Goal: Task Accomplishment & Management: Complete application form

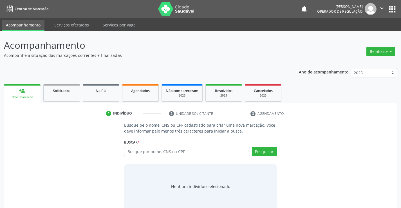
click at [162, 150] on input "text" at bounding box center [186, 152] width 125 height 10
type input "700006352808209"
click at [259, 151] on button "Pesquisar" at bounding box center [264, 152] width 25 height 10
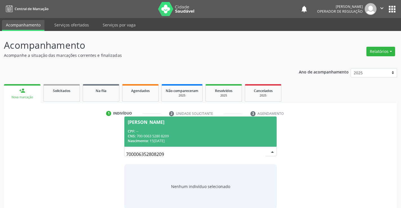
click at [185, 129] on div "CPF: --" at bounding box center [200, 131] width 145 height 5
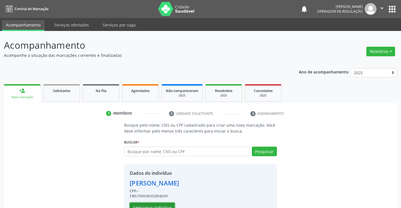
click at [158, 205] on button "Selecionar indivíduo" at bounding box center [152, 208] width 45 height 10
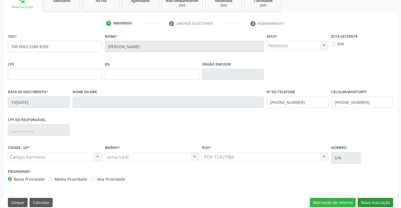
scroll to position [97, 0]
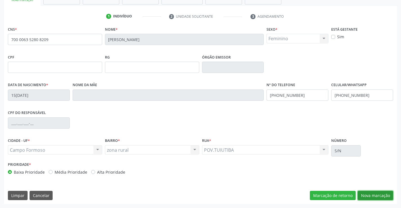
click at [372, 195] on button "Nova marcação" at bounding box center [375, 196] width 35 height 10
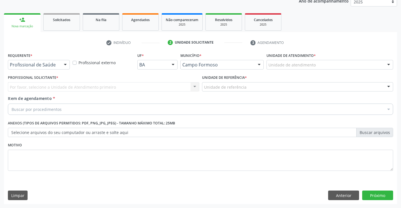
scroll to position [71, 0]
click at [334, 196] on button "Anterior" at bounding box center [343, 195] width 31 height 10
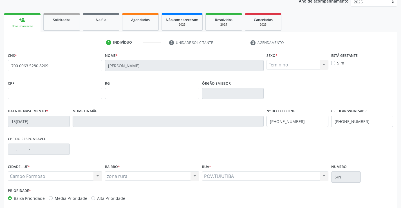
scroll to position [97, 0]
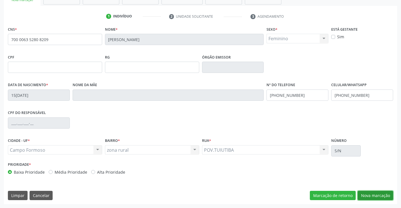
click at [370, 192] on button "Nova marcação" at bounding box center [375, 196] width 35 height 10
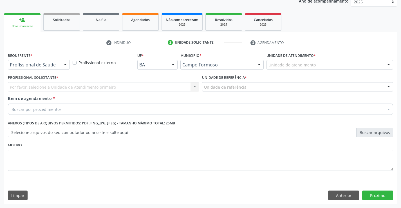
scroll to position [71, 0]
click at [66, 64] on div at bounding box center [65, 65] width 8 height 10
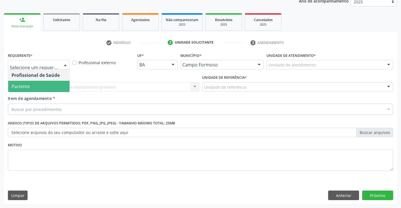
click at [37, 88] on span "Paciente" at bounding box center [38, 86] width 61 height 11
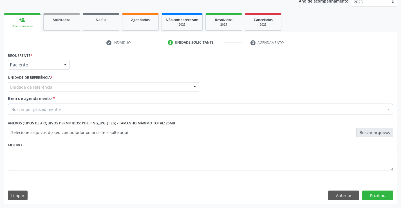
click at [58, 87] on div "Unidade de referência" at bounding box center [103, 87] width 191 height 10
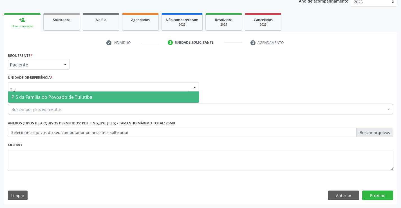
type input "TUI"
click at [94, 95] on span "P S da Familia do Povoado de Tuiutiba" at bounding box center [103, 96] width 191 height 11
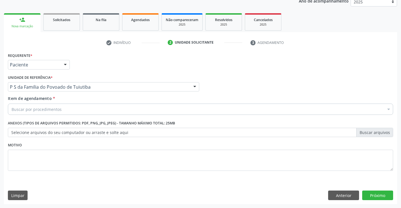
click at [66, 109] on div "Buscar por procedimentos" at bounding box center [200, 109] width 385 height 11
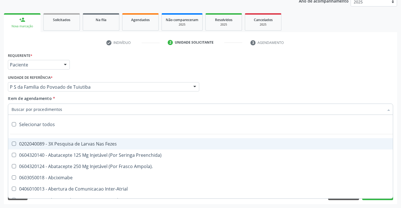
click at [66, 109] on input "Item de agendamento *" at bounding box center [198, 109] width 372 height 11
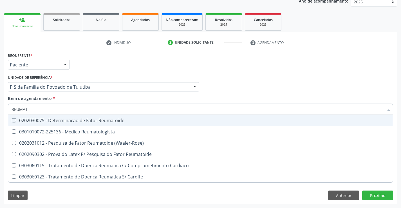
type input "REUMATO"
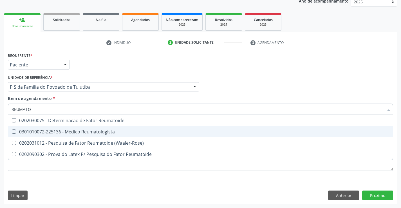
click at [97, 132] on div "0301010072-225136 - Médico Reumatologista" at bounding box center [201, 131] width 378 height 5
checkbox Reumatologista "true"
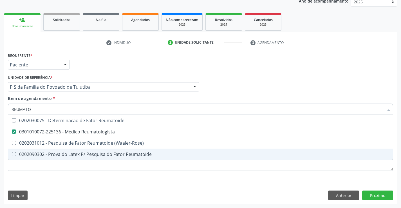
click at [106, 179] on div "Requerente * Paciente Profissional de Saúde Paciente Nenhum resultado encontrad…" at bounding box center [200, 114] width 385 height 127
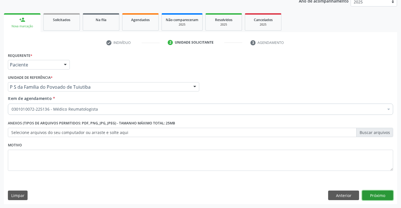
click at [382, 195] on button "Próximo" at bounding box center [377, 195] width 31 height 10
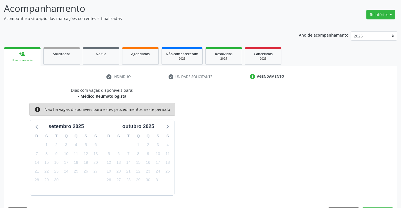
scroll to position [53, 0]
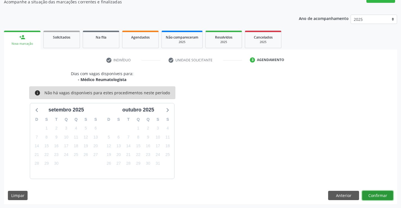
click at [382, 195] on button "Confirmar" at bounding box center [377, 196] width 31 height 10
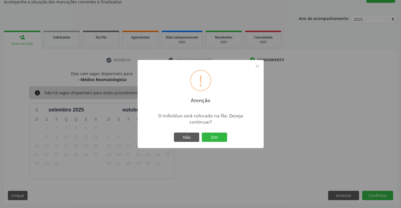
click at [202, 133] on button "Sim" at bounding box center [214, 138] width 25 height 10
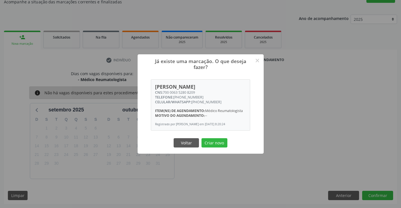
click at [201, 138] on button "Criar novo" at bounding box center [214, 143] width 26 height 10
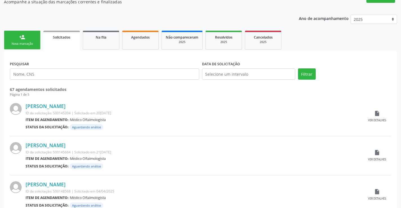
scroll to position [0, 0]
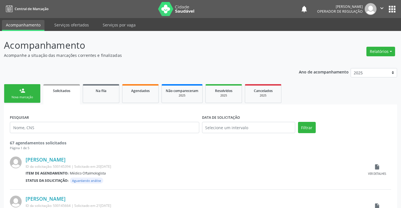
click at [35, 97] on div "Nova marcação" at bounding box center [22, 97] width 28 height 4
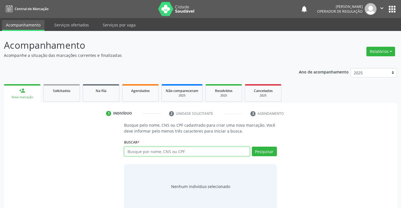
click at [167, 150] on input "text" at bounding box center [186, 152] width 125 height 10
type input "706004813593643"
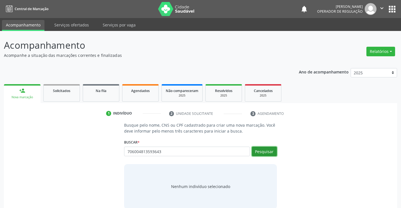
click at [263, 151] on button "Pesquisar" at bounding box center [264, 152] width 25 height 10
type input "706004813593643"
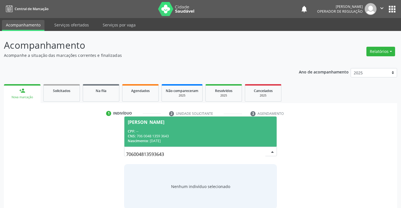
click at [209, 135] on div "CNS: 706 0048 1359 3643" at bounding box center [200, 136] width 145 height 5
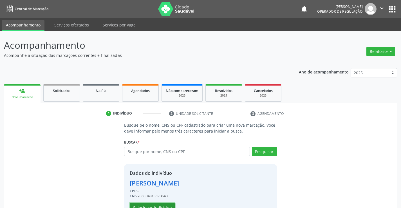
click at [165, 205] on button "Selecionar indivíduo" at bounding box center [152, 208] width 45 height 10
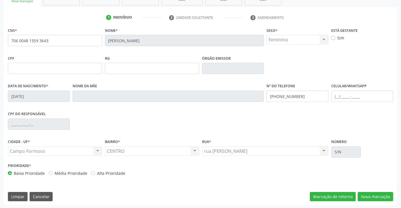
scroll to position [97, 0]
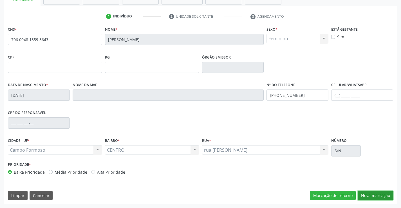
click at [370, 194] on button "Nova marcação" at bounding box center [375, 196] width 35 height 10
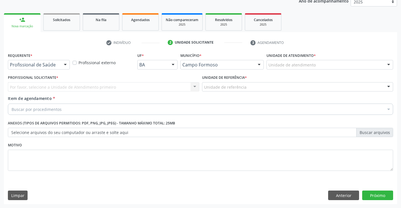
scroll to position [71, 0]
click at [65, 64] on div at bounding box center [65, 65] width 8 height 10
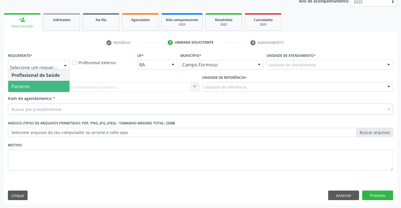
click at [50, 87] on span "Paciente" at bounding box center [38, 86] width 61 height 11
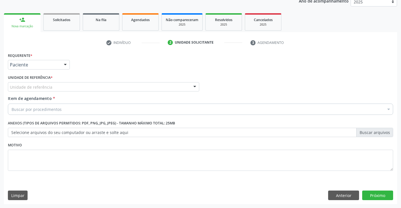
click at [56, 86] on div "Unidade de referência" at bounding box center [103, 87] width 191 height 10
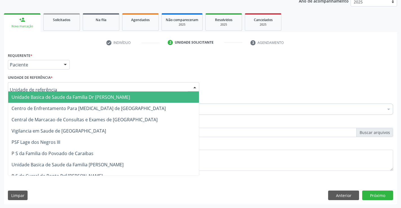
click at [59, 96] on span "Unidade Basica de Saude da Familia Dr Paulo Sudre" at bounding box center [71, 97] width 118 height 6
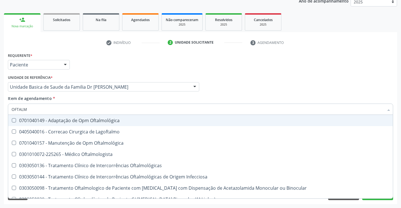
type input "OFTALMO"
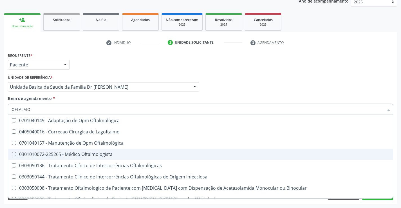
click at [76, 154] on div "0301010072-225265 - Médico Oftalmologista" at bounding box center [201, 154] width 378 height 5
checkbox Oftalmologista "true"
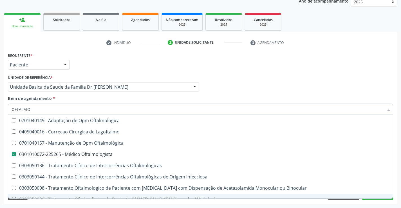
type input "OFTALMO"
click at [77, 203] on div "Requerente * Paciente Profissional de Saúde Paciente Nenhum resultado encontrad…" at bounding box center [200, 127] width 393 height 153
checkbox Lagoftalmo "true"
checkbox Oftalmologista "false"
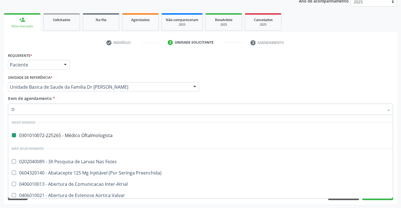
type input "DE"
checkbox Oftalmologista "false"
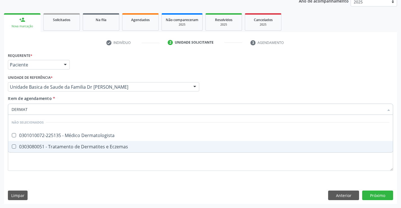
type input "DERMATO"
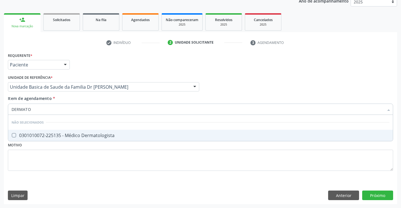
click at [103, 133] on div "0301010072-225135 - Médico Dermatologista" at bounding box center [201, 135] width 378 height 5
checkbox Dermatologista "true"
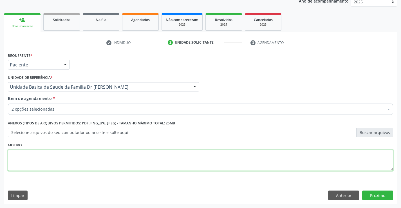
click at [87, 158] on div "Requerente * Paciente Profissional de Saúde Paciente Nenhum resultado encontrad…" at bounding box center [200, 114] width 385 height 127
click at [378, 195] on button "Próximo" at bounding box center [377, 195] width 31 height 10
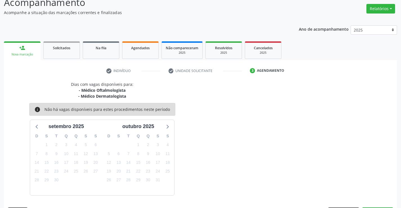
scroll to position [59, 0]
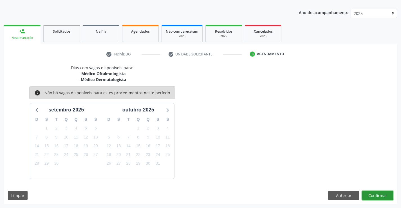
click at [373, 197] on button "Confirmar" at bounding box center [377, 196] width 31 height 10
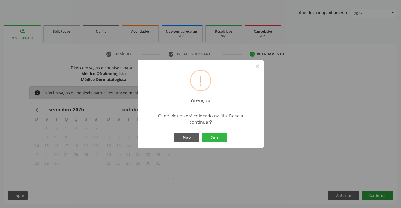
click at [202, 133] on button "Sim" at bounding box center [214, 138] width 25 height 10
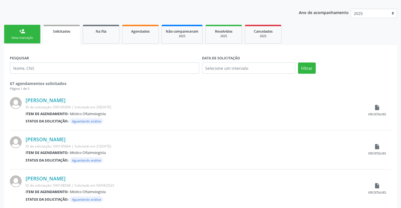
scroll to position [0, 0]
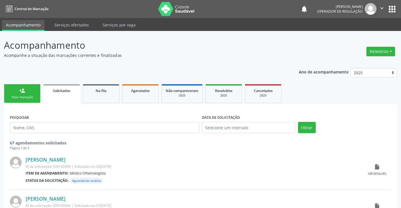
click at [34, 95] on link "person_add Nova marcação" at bounding box center [22, 93] width 37 height 19
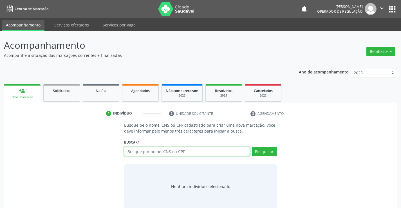
click at [163, 153] on input "text" at bounding box center [186, 152] width 125 height 10
type input "704203296322588"
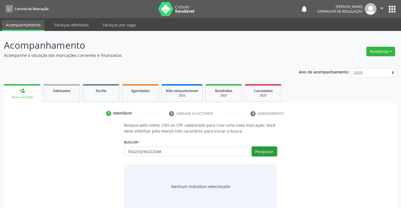
click at [268, 149] on button "Pesquisar" at bounding box center [264, 152] width 25 height 10
type input "704203296322588"
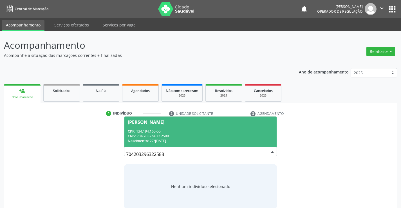
click at [222, 134] on div "CNS: 704 2032 9632 2588" at bounding box center [200, 136] width 145 height 5
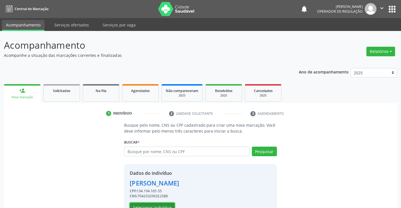
click at [167, 204] on button "Selecionar indivíduo" at bounding box center [152, 208] width 45 height 10
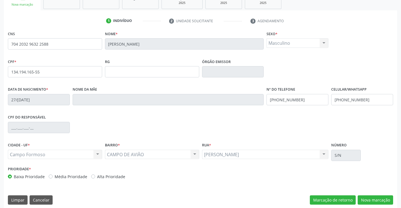
scroll to position [97, 0]
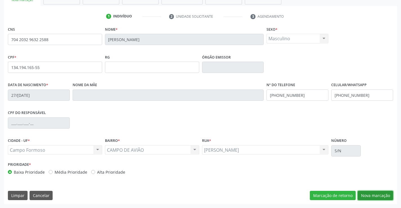
click at [367, 196] on button "Nova marcação" at bounding box center [375, 196] width 35 height 10
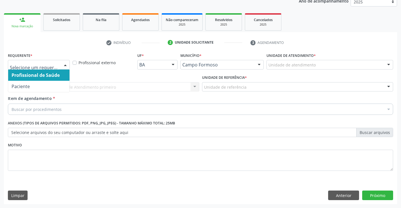
click at [65, 63] on div at bounding box center [65, 65] width 8 height 10
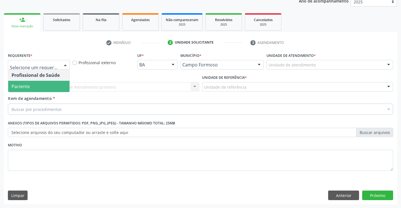
click at [46, 88] on span "Paciente" at bounding box center [38, 86] width 61 height 11
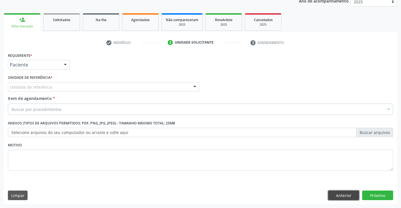
click at [343, 196] on button "Anterior" at bounding box center [343, 195] width 31 height 10
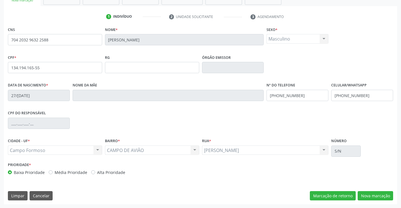
scroll to position [97, 0]
click at [366, 192] on button "Nova marcação" at bounding box center [375, 196] width 35 height 10
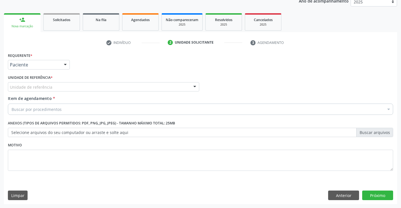
click at [73, 88] on div "Unidade de referência" at bounding box center [103, 87] width 191 height 10
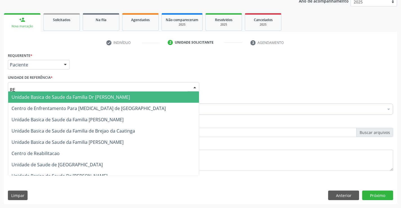
type input "REG"
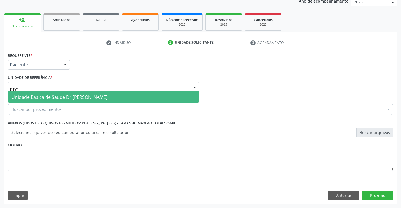
click at [77, 96] on span "Unidade Basica de Saude Dr Manoel Nunes da Cunha Regis" at bounding box center [60, 97] width 96 height 6
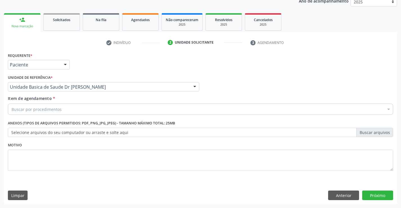
click at [68, 111] on div "Buscar por procedimentos" at bounding box center [200, 109] width 385 height 11
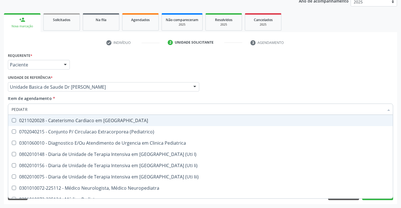
type input "PEDIATRA"
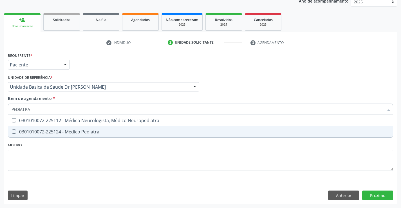
click at [78, 131] on div "0301010072-225124 - Médico Pediatra" at bounding box center [201, 131] width 378 height 5
checkbox Pediatra "true"
click at [86, 149] on div "Requerente * Paciente Profissional de Saúde Paciente Nenhum resultado encontrad…" at bounding box center [200, 114] width 385 height 127
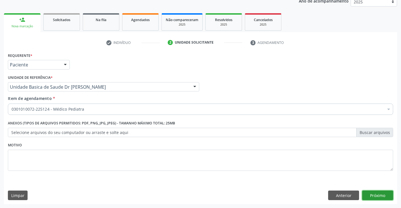
click at [366, 195] on button "Próximo" at bounding box center [377, 195] width 31 height 10
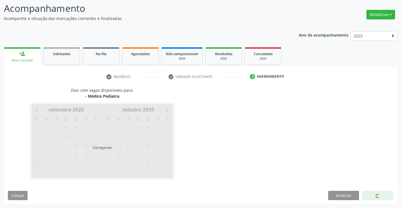
scroll to position [37, 0]
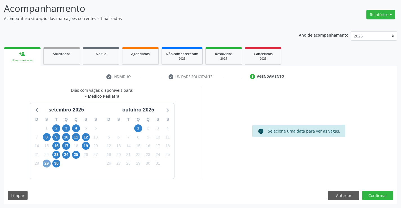
click at [47, 162] on span "29" at bounding box center [47, 164] width 8 height 8
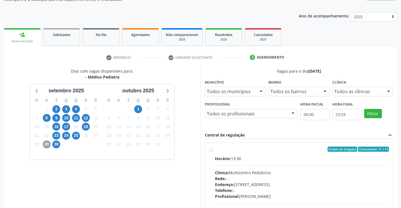
scroll to position [65, 0]
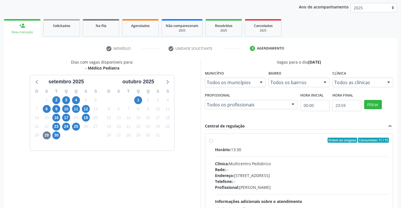
click at [215, 140] on label "Ordem de chegada Consumidos: 11 / 15 Horário: 13:30 Clínica: Multicentro Pediát…" at bounding box center [302, 181] width 174 height 86
click at [211, 140] on input "Ordem de chegada Consumidos: 11 / 15 Horário: 13:30 Clínica: Multicentro Pediát…" at bounding box center [211, 140] width 4 height 5
radio input "true"
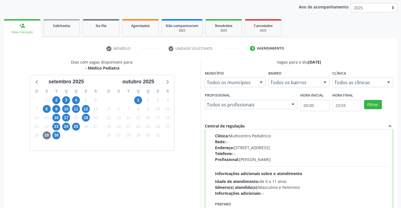
scroll to position [128, 0]
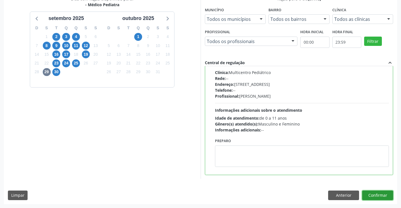
click at [370, 196] on button "Confirmar" at bounding box center [377, 195] width 31 height 10
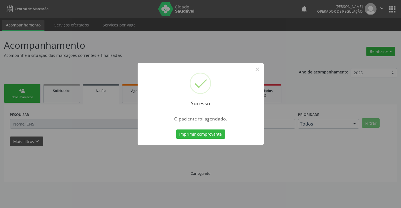
scroll to position [0, 0]
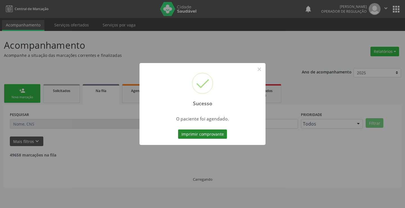
click at [211, 133] on button "Imprimir comprovante" at bounding box center [202, 134] width 49 height 10
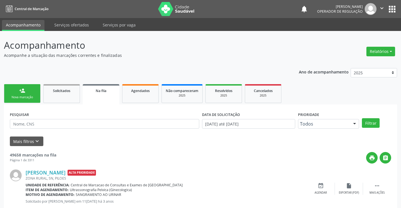
click at [38, 94] on link "person_add Nova marcação" at bounding box center [22, 93] width 37 height 19
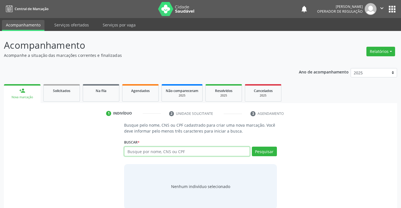
click at [146, 150] on input "text" at bounding box center [186, 152] width 125 height 10
type input "700806426189887"
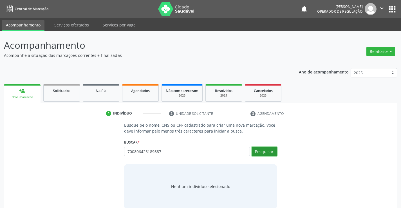
click at [272, 151] on button "Pesquisar" at bounding box center [264, 152] width 25 height 10
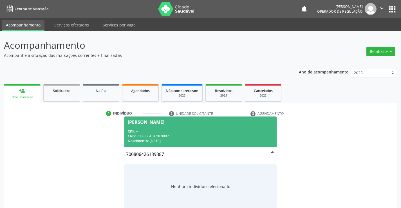
click at [217, 130] on div "CPF: --" at bounding box center [200, 131] width 145 height 5
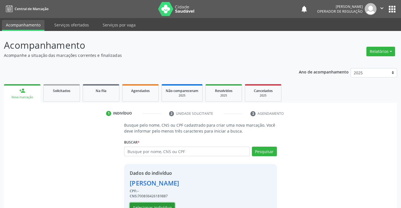
click at [157, 205] on button "Selecionar indivíduo" at bounding box center [152, 208] width 45 height 10
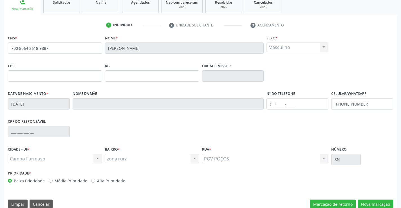
scroll to position [97, 0]
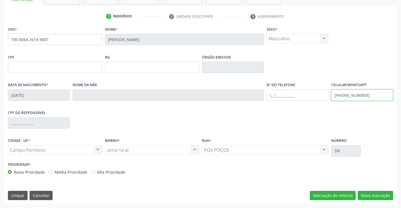
click at [366, 96] on input "(74) 99971-1651" at bounding box center [362, 94] width 62 height 11
type input "(74) 99932-5661"
click at [375, 193] on button "Nova marcação" at bounding box center [375, 196] width 35 height 10
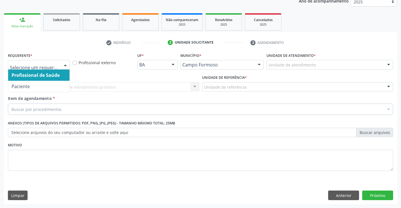
click at [65, 64] on div at bounding box center [65, 65] width 8 height 10
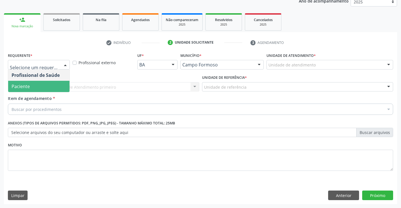
click at [58, 86] on span "Paciente" at bounding box center [38, 86] width 61 height 11
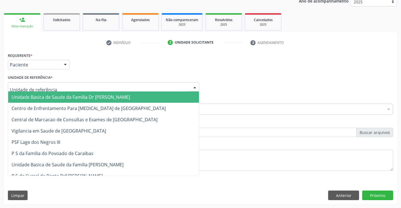
click at [61, 85] on div at bounding box center [103, 87] width 191 height 10
type input "PO"
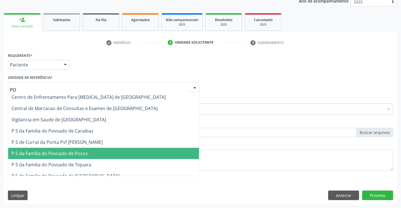
click at [62, 154] on span "P S da Familia do Povoado de Pocos" at bounding box center [50, 153] width 76 height 6
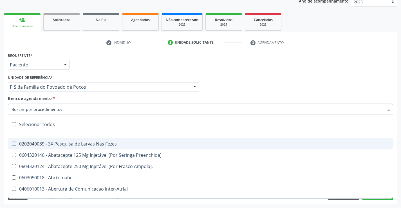
click at [63, 109] on div at bounding box center [200, 109] width 385 height 11
click at [63, 109] on input "Item de agendamento *" at bounding box center [198, 109] width 372 height 11
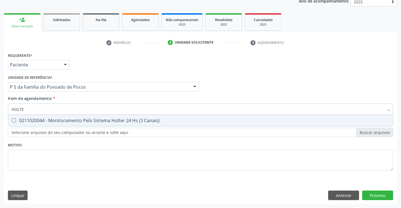
type input "HOLTER"
click at [85, 119] on div "0211020044 - Monitoramento Pelo Sistema Holter 24 Hs (3 Canais)" at bounding box center [201, 120] width 378 height 5
checkbox Canais\) "true"
type input "HOLTER"
click at [78, 143] on div "Requerente * Paciente Profissional de Saúde Paciente Nenhum resultado encontrad…" at bounding box center [200, 114] width 385 height 127
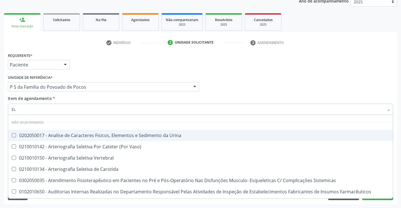
type input "ELE"
checkbox Urina "false"
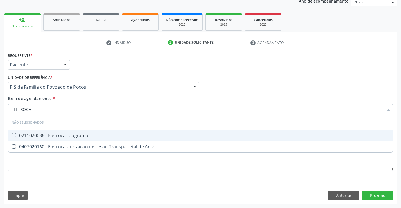
type input "ELETROCAR"
click at [109, 135] on div "0211020036 - Eletrocardiograma" at bounding box center [201, 135] width 378 height 5
checkbox Eletrocardiograma "true"
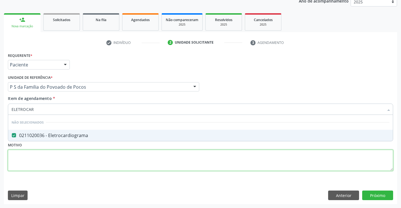
click at [96, 160] on div "Requerente * Paciente Profissional de Saúde Paciente Nenhum resultado encontrad…" at bounding box center [200, 114] width 385 height 127
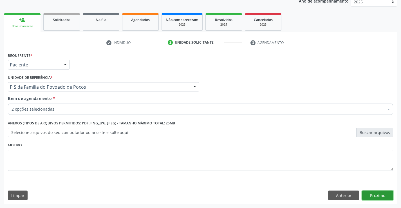
click at [368, 195] on button "Próximo" at bounding box center [377, 195] width 31 height 10
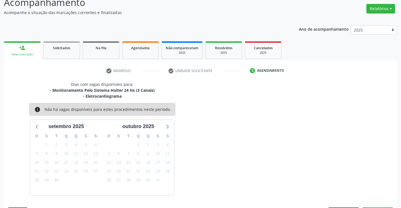
scroll to position [59, 0]
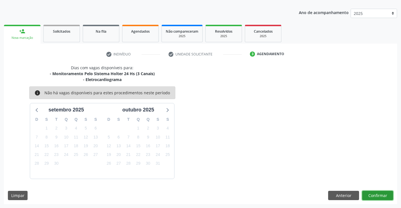
click at [372, 196] on button "Confirmar" at bounding box center [377, 196] width 31 height 10
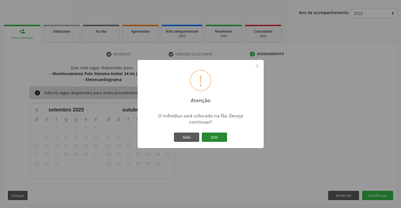
click at [221, 138] on button "Sim" at bounding box center [214, 138] width 25 height 10
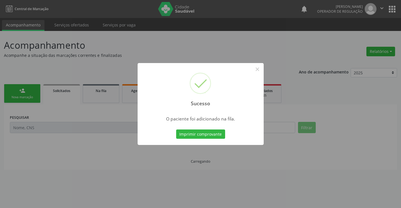
scroll to position [0, 0]
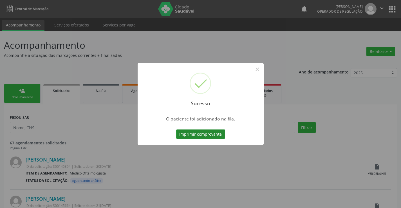
click at [220, 135] on button "Imprimir comprovante" at bounding box center [200, 134] width 49 height 10
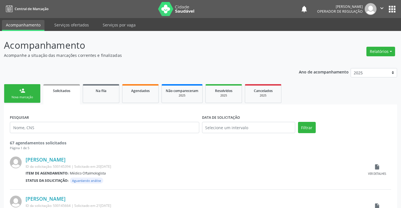
click at [30, 95] on div "Nova marcação" at bounding box center [22, 97] width 28 height 4
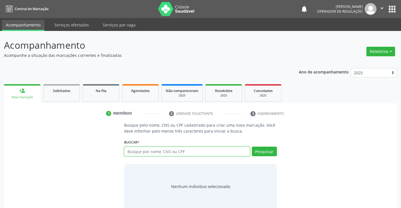
click at [174, 152] on input "text" at bounding box center [186, 152] width 125 height 10
type input "709009808588512"
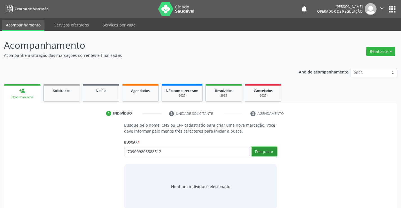
click at [270, 149] on button "Pesquisar" at bounding box center [264, 152] width 25 height 10
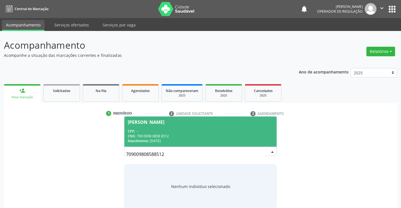
click at [207, 130] on div "CPF: --" at bounding box center [200, 131] width 145 height 5
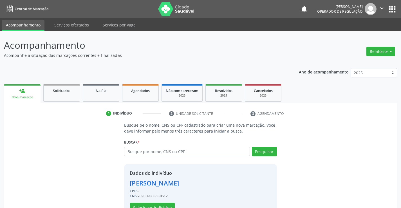
scroll to position [18, 0]
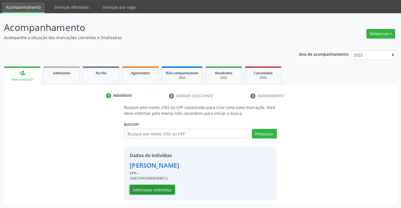
click at [158, 189] on button "Selecionar indivíduo" at bounding box center [152, 190] width 45 height 10
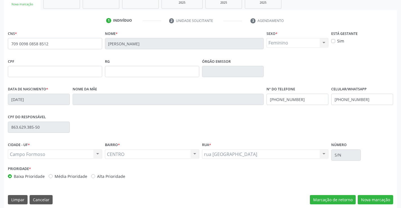
scroll to position [97, 0]
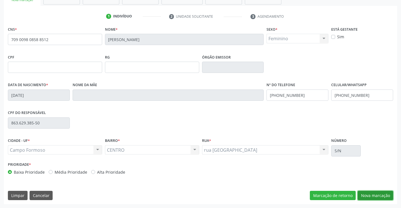
click at [371, 196] on button "Nova marcação" at bounding box center [375, 196] width 35 height 10
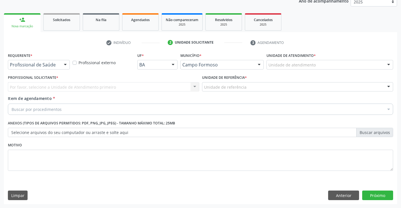
scroll to position [71, 0]
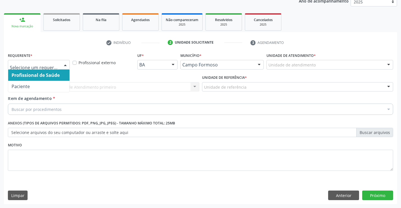
click at [65, 62] on div at bounding box center [65, 65] width 8 height 10
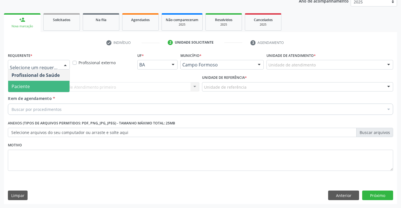
click at [45, 87] on span "Paciente" at bounding box center [38, 86] width 61 height 11
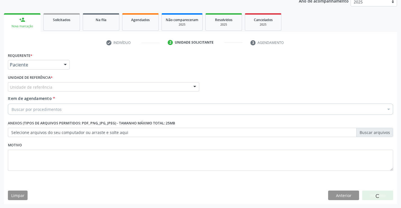
click at [75, 86] on div "Unidade de referência" at bounding box center [103, 87] width 191 height 10
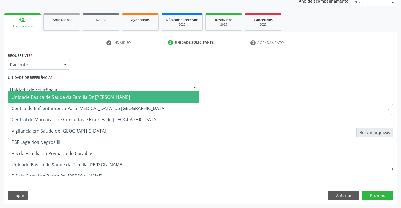
click at [81, 96] on span "Unidade Basica de Saude da Familia Dr Paulo Sudre" at bounding box center [71, 97] width 118 height 6
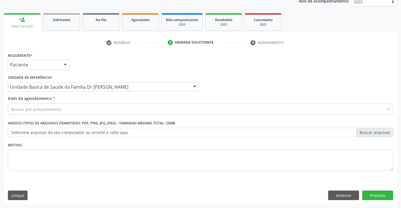
click at [76, 112] on div "Buscar por procedimentos" at bounding box center [200, 109] width 385 height 11
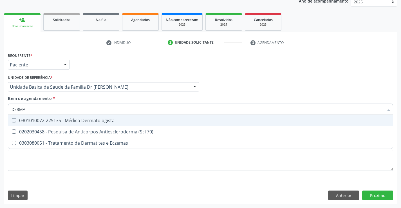
type input "DERMAT"
click at [79, 118] on div "0301010072-225135 - Médico Dermatologista" at bounding box center [201, 120] width 378 height 5
checkbox Dermatologista "true"
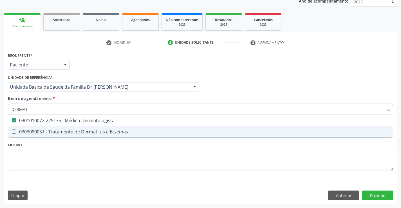
click at [80, 147] on div "Requerente * Paciente Profissional de Saúde Paciente Nenhum resultado encontrad…" at bounding box center [200, 114] width 385 height 127
checkbox Eczemas "true"
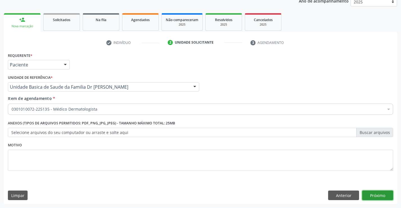
click at [380, 195] on button "Próximo" at bounding box center [377, 195] width 31 height 10
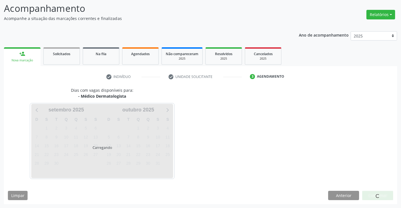
scroll to position [53, 0]
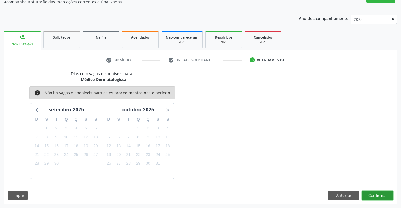
click at [380, 195] on button "Confirmar" at bounding box center [377, 196] width 31 height 10
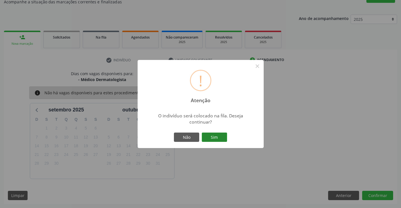
click at [215, 137] on button "Sim" at bounding box center [214, 138] width 25 height 10
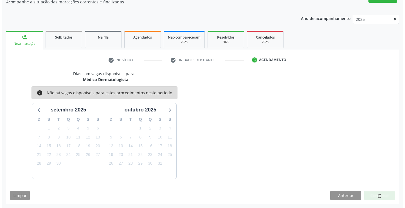
scroll to position [0, 0]
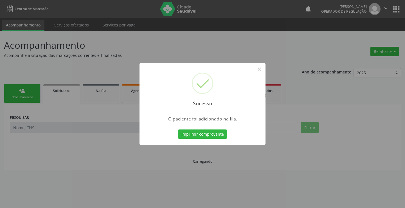
click at [215, 137] on button "Imprimir comprovante" at bounding box center [202, 134] width 49 height 10
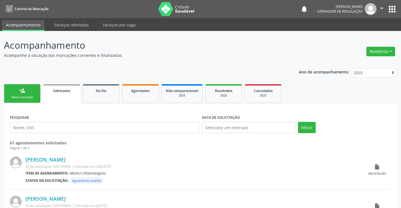
click at [37, 97] on link "person_add Nova marcação" at bounding box center [22, 93] width 37 height 19
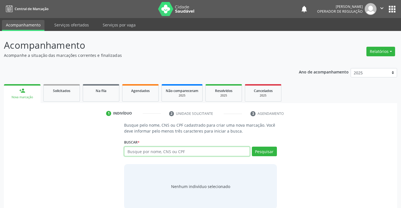
click at [152, 151] on input "text" at bounding box center [186, 152] width 125 height 10
type input "704701795343231"
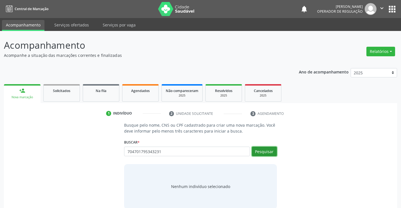
click at [266, 152] on button "Pesquisar" at bounding box center [264, 152] width 25 height 10
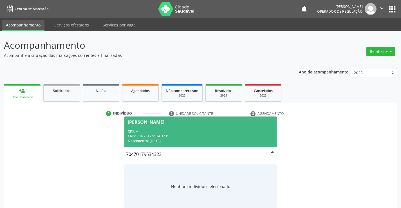
click at [254, 133] on div "CPF: --" at bounding box center [200, 131] width 145 height 5
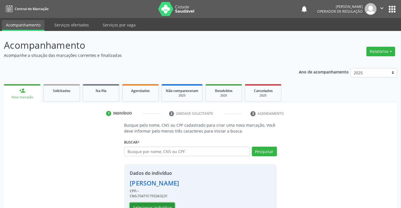
click at [158, 205] on button "Selecionar indivíduo" at bounding box center [152, 208] width 45 height 10
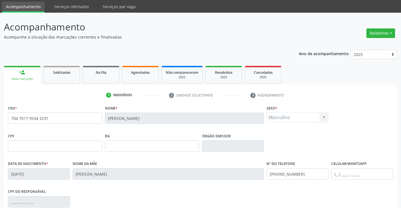
scroll to position [28, 0]
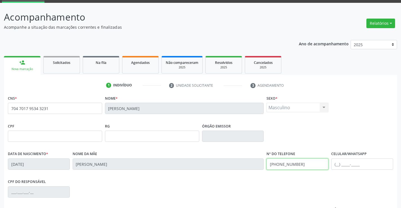
click at [274, 164] on input "(00) 00000-0000" at bounding box center [297, 163] width 62 height 11
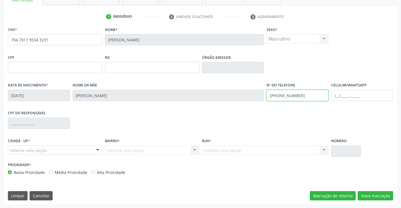
scroll to position [97, 0]
type input "(74) 99139-0913"
click at [96, 149] on div at bounding box center [97, 150] width 8 height 10
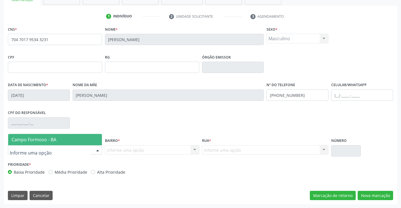
click at [88, 139] on span "Campo Formoso - BA" at bounding box center [55, 139] width 94 height 11
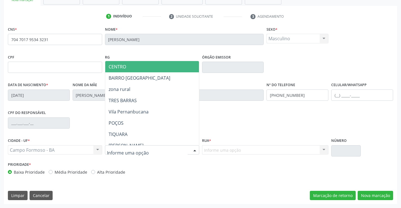
click at [154, 150] on div at bounding box center [152, 150] width 94 height 10
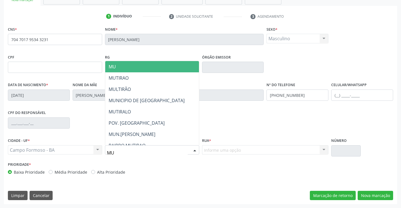
type input "MUT"
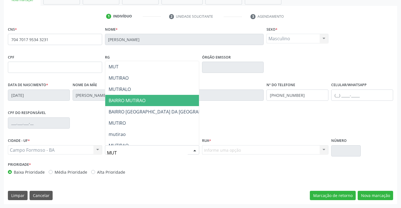
click at [145, 103] on span "BAIRRO MUTIRAO" at bounding box center [127, 100] width 37 height 6
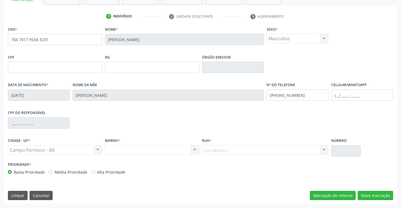
click at [229, 152] on div "Carregando... Nenhum resultado encontrado para: " " Nenhuma opção encontrada. D…" at bounding box center [265, 150] width 127 height 10
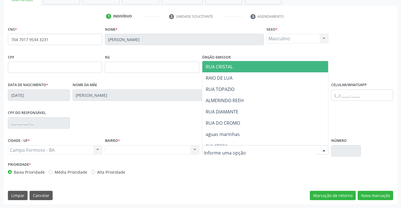
click at [323, 149] on div at bounding box center [324, 150] width 8 height 10
type input "RUB"
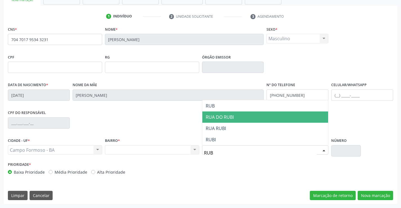
click at [233, 118] on span "RUA DO RUBI" at bounding box center [220, 117] width 28 height 6
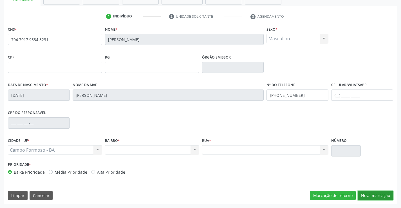
click at [384, 194] on button "Nova marcação" at bounding box center [375, 196] width 35 height 10
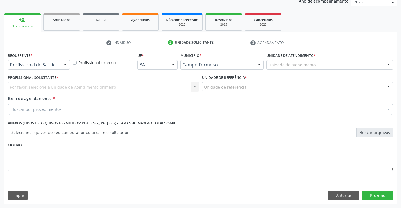
click at [64, 63] on div at bounding box center [65, 65] width 8 height 10
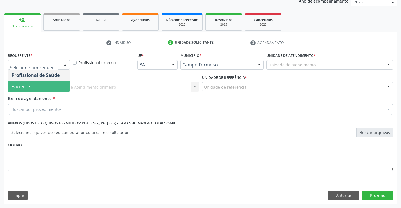
click at [54, 85] on span "Paciente" at bounding box center [38, 86] width 61 height 11
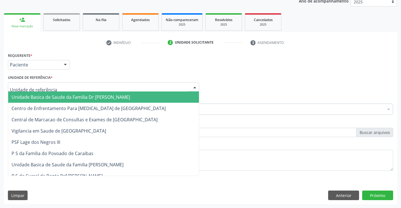
click at [65, 85] on div at bounding box center [103, 87] width 191 height 10
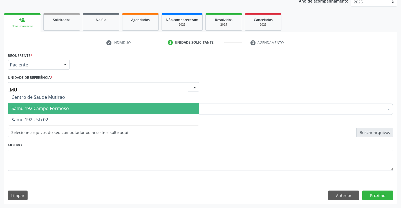
type input "MUT"
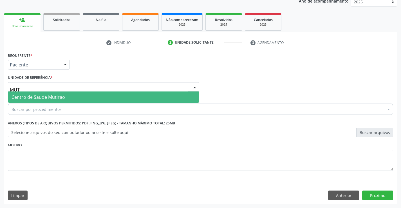
click at [82, 100] on span "Centro de Saude Mutirao" at bounding box center [103, 96] width 191 height 11
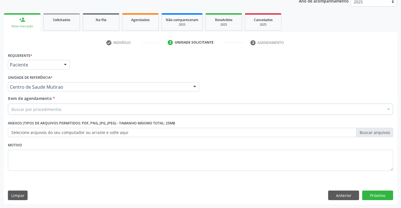
click at [66, 111] on div "Buscar por procedimentos" at bounding box center [200, 109] width 385 height 11
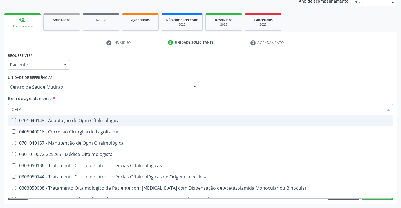
type input "OFTALM"
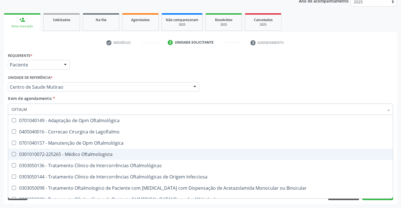
click at [76, 154] on div "0301010072-225265 - Médico Oftalmologista" at bounding box center [201, 154] width 378 height 5
checkbox Oftalmologista "true"
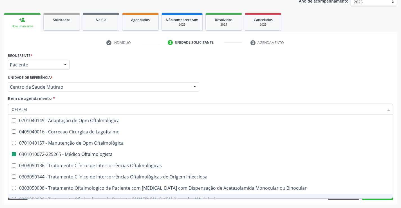
click at [76, 203] on div "Requerente * Paciente Profissional de Saúde Paciente Nenhum resultado encontrad…" at bounding box center [200, 127] width 393 height 153
checkbox Lagoftalmo "true"
checkbox Oftalmologista "false"
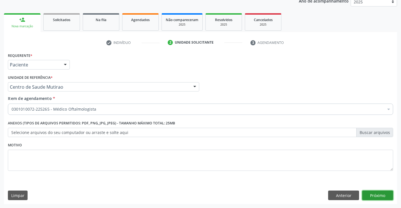
click at [374, 194] on button "Próximo" at bounding box center [377, 195] width 31 height 10
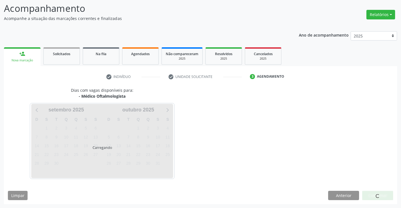
scroll to position [53, 0]
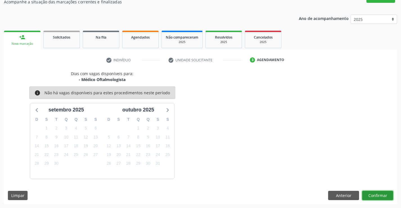
click at [374, 194] on button "Confirmar" at bounding box center [377, 196] width 31 height 10
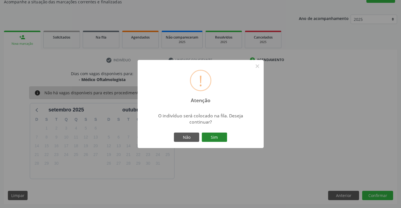
click at [220, 135] on button "Sim" at bounding box center [214, 138] width 25 height 10
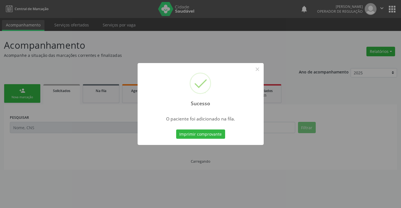
scroll to position [0, 0]
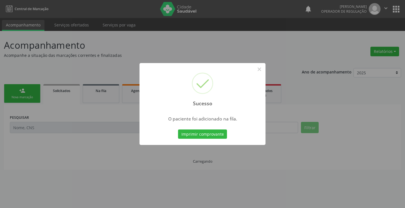
click at [178, 129] on button "Imprimir comprovante" at bounding box center [202, 134] width 49 height 10
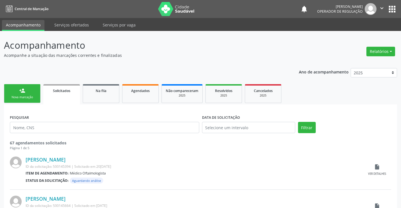
click at [30, 95] on link "person_add Nova marcação" at bounding box center [22, 93] width 37 height 19
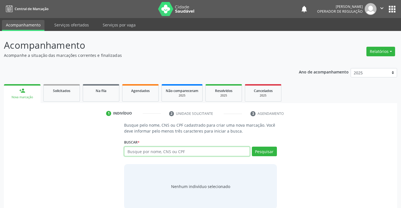
click at [159, 151] on input "text" at bounding box center [186, 152] width 125 height 10
type input "701004856283491"
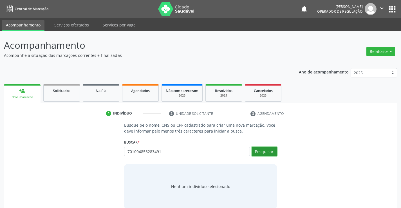
click at [263, 148] on button "Pesquisar" at bounding box center [264, 152] width 25 height 10
type input "701004856283491"
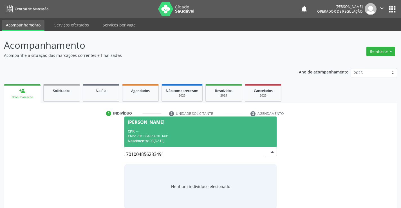
click at [214, 135] on div "CNS: 701 0048 5628 3491" at bounding box center [200, 136] width 145 height 5
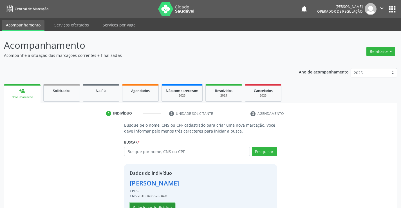
click at [162, 204] on button "Selecionar indivíduo" at bounding box center [152, 208] width 45 height 10
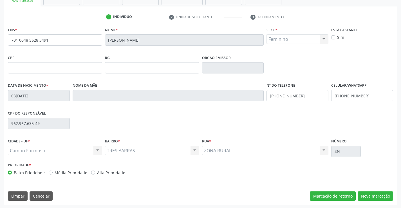
scroll to position [97, 0]
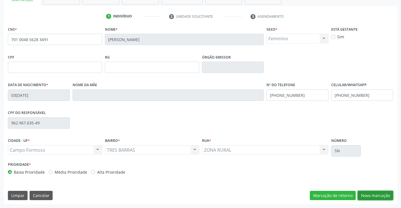
click at [369, 193] on button "Nova marcação" at bounding box center [375, 196] width 35 height 10
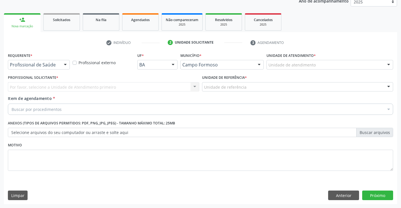
scroll to position [71, 0]
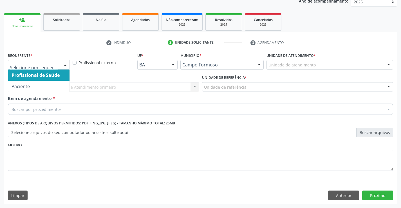
drag, startPoint x: 66, startPoint y: 64, endPoint x: 56, endPoint y: 69, distance: 11.6
click at [66, 64] on div at bounding box center [65, 65] width 8 height 10
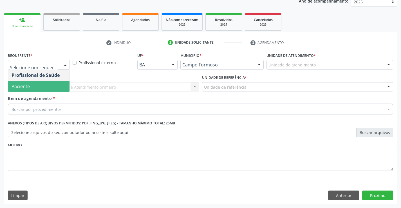
click at [42, 87] on span "Paciente" at bounding box center [38, 86] width 61 height 11
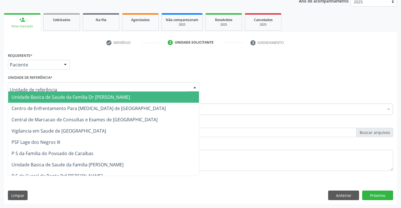
click at [78, 89] on div at bounding box center [103, 87] width 191 height 10
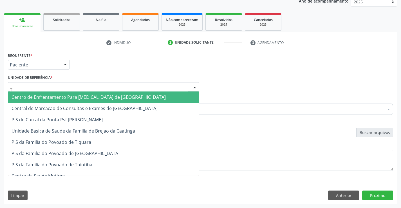
type input "TI"
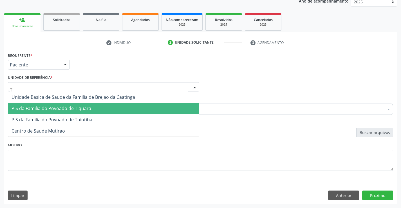
click at [77, 107] on span "P S da Familia do Povoado de Tiquara" at bounding box center [52, 108] width 80 height 6
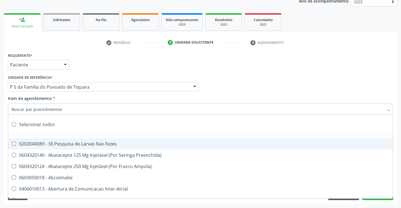
click at [61, 111] on div at bounding box center [200, 109] width 385 height 11
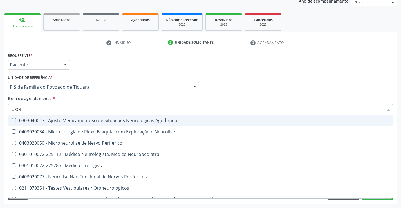
type input "UROLO"
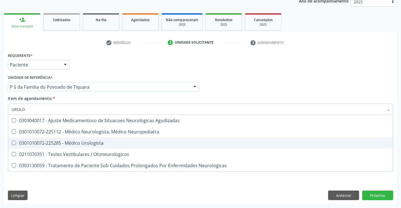
drag, startPoint x: 81, startPoint y: 141, endPoint x: 81, endPoint y: 147, distance: 5.6
click at [81, 143] on div "0301010072-225285 - Médico Urologista" at bounding box center [201, 143] width 378 height 5
checkbox Urologista "true"
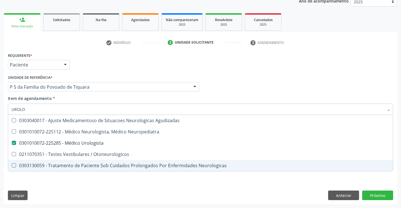
type input "UROLO"
click at [79, 178] on div "Requerente * Paciente Profissional de Saúde Paciente Nenhum resultado encontrad…" at bounding box center [200, 114] width 385 height 127
checkbox Neuropediatra "true"
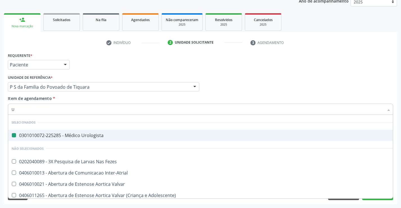
type input "UL"
checkbox Urologista "false"
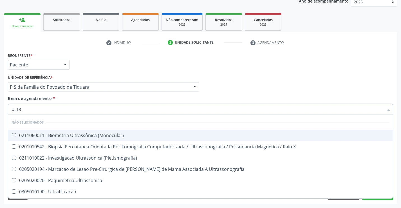
type input "ULTRA"
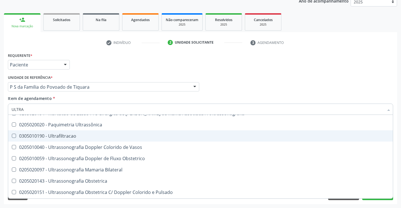
scroll to position [56, 0]
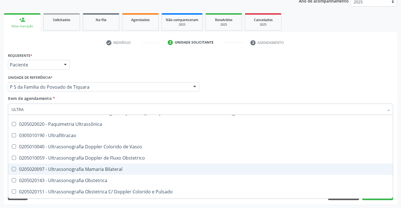
click at [92, 169] on div "0205020097 - Ultrassonografia Mamaria Bilateral" at bounding box center [201, 169] width 378 height 5
checkbox Bilateral "true"
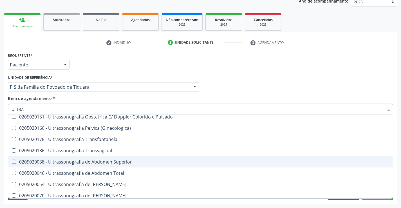
scroll to position [141, 0]
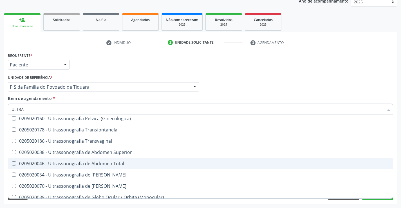
click at [91, 162] on div "0205020046 - Ultrassonografia de Abdomen Total" at bounding box center [201, 163] width 378 height 5
checkbox Total "true"
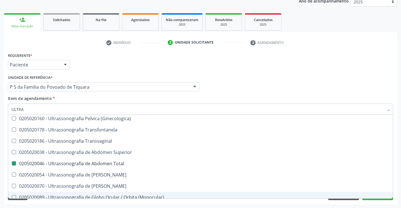
click at [101, 203] on div "Requerente * Paciente Profissional de Saúde Paciente Nenhum resultado encontrad…" at bounding box center [200, 127] width 393 height 153
checkbox \(Monocular\) "true"
checkbox \(Pletismografia\) "true"
checkbox Bilateral "false"
checkbox Total "false"
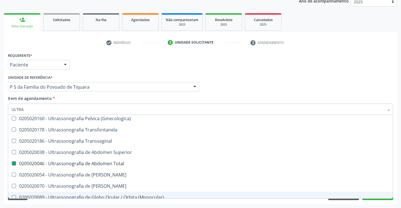
checkbox X "true"
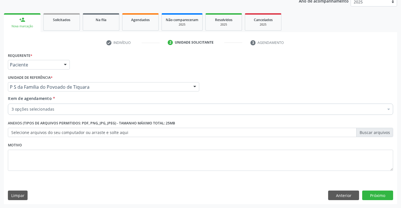
scroll to position [0, 0]
click at [328, 196] on button "Anterior" at bounding box center [343, 195] width 31 height 10
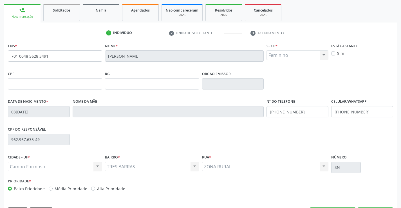
scroll to position [97, 0]
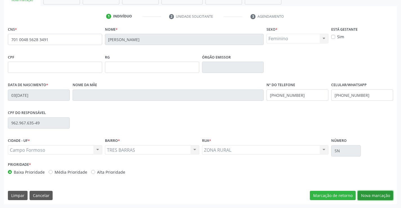
click at [378, 194] on button "Nova marcação" at bounding box center [375, 196] width 35 height 10
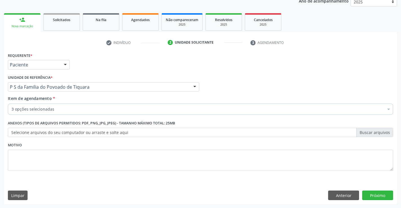
scroll to position [71, 0]
click at [382, 196] on button "Próximo" at bounding box center [377, 195] width 31 height 10
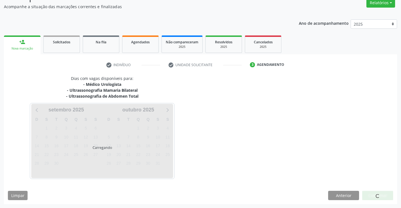
scroll to position [65, 0]
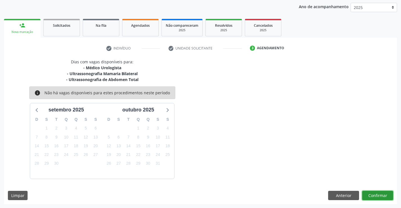
click at [382, 196] on button "Confirmar" at bounding box center [377, 196] width 31 height 10
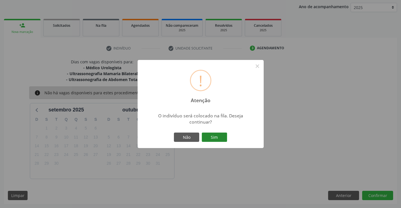
click at [221, 138] on button "Sim" at bounding box center [214, 138] width 25 height 10
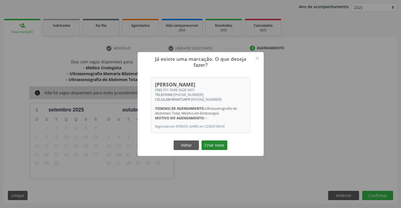
click at [218, 144] on button "Criar novo" at bounding box center [214, 145] width 26 height 10
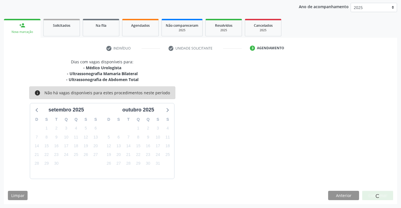
scroll to position [0, 0]
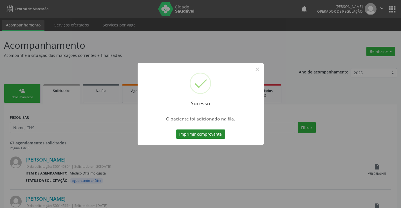
click at [214, 133] on button "Imprimir comprovante" at bounding box center [200, 134] width 49 height 10
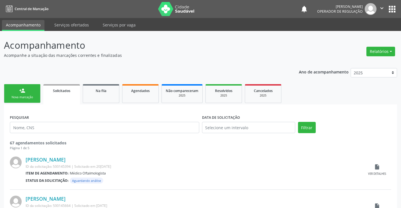
click at [35, 93] on link "person_add Nova marcação" at bounding box center [22, 93] width 37 height 19
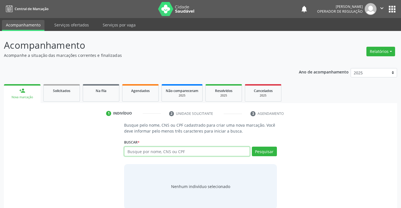
click at [172, 153] on input "text" at bounding box center [186, 152] width 125 height 10
type input "701004856283491"
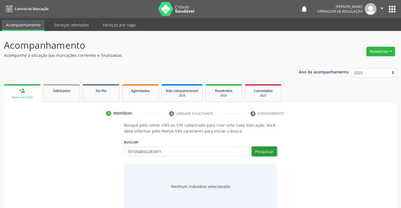
click at [268, 150] on button "Pesquisar" at bounding box center [264, 152] width 25 height 10
type input "701004856283491"
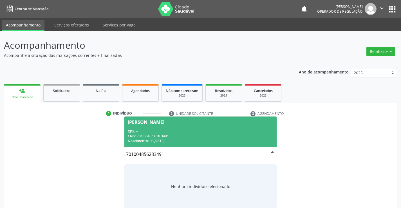
click at [212, 129] on div "CPF: --" at bounding box center [200, 131] width 145 height 5
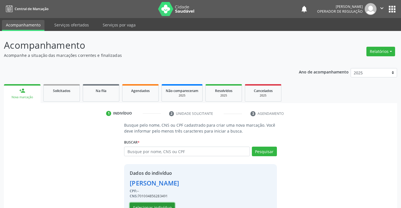
click at [165, 205] on button "Selecionar indivíduo" at bounding box center [152, 208] width 45 height 10
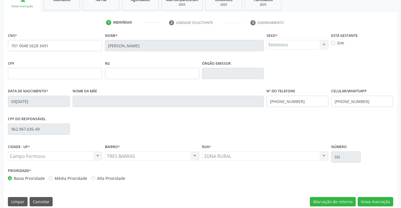
scroll to position [97, 0]
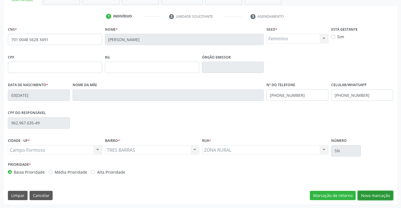
click at [367, 198] on button "Nova marcação" at bounding box center [375, 196] width 35 height 10
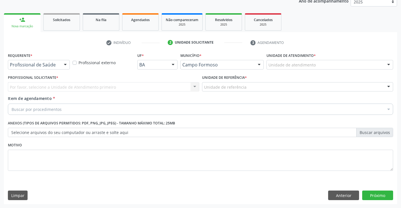
scroll to position [71, 0]
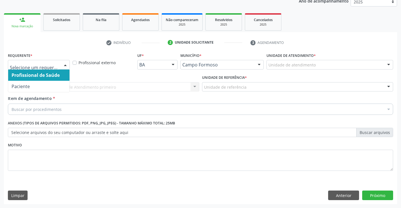
click at [68, 65] on div at bounding box center [65, 65] width 8 height 10
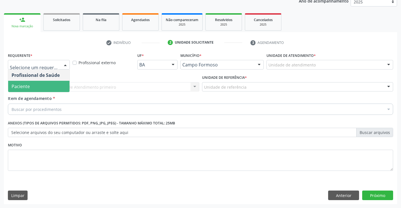
click at [45, 86] on span "Paciente" at bounding box center [38, 86] width 61 height 11
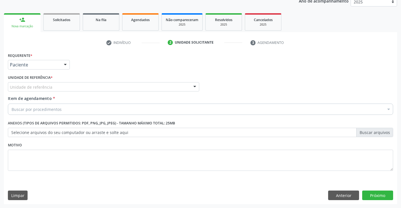
click at [58, 89] on div "Unidade de referência" at bounding box center [103, 87] width 191 height 10
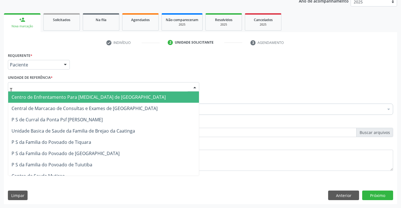
type input "TI"
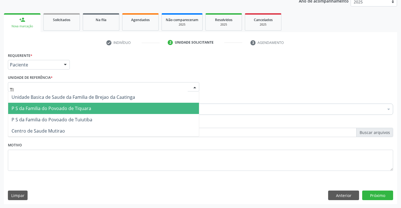
click at [58, 107] on span "P S da Familia do Povoado de Tiquara" at bounding box center [52, 108] width 80 height 6
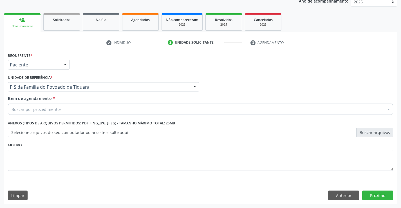
click at [67, 112] on div "Buscar por procedimentos" at bounding box center [200, 109] width 385 height 11
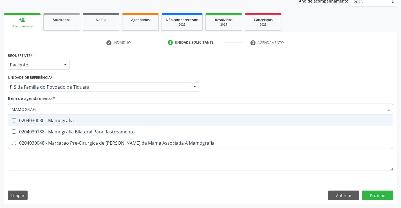
type input "MAMOGRAFIA"
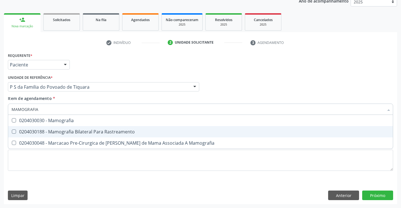
click at [72, 131] on div "0204030188 - Mamografia Bilateral Para Rastreamento" at bounding box center [201, 131] width 378 height 5
checkbox Rastreamento "true"
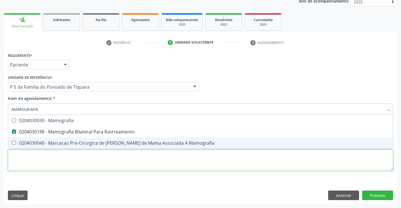
click at [85, 163] on div "Requerente * Paciente Profissional de Saúde Paciente Nenhum resultado encontrad…" at bounding box center [200, 114] width 385 height 127
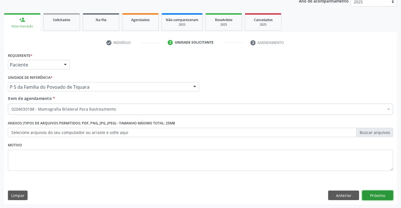
click at [371, 194] on button "Próximo" at bounding box center [377, 195] width 31 height 10
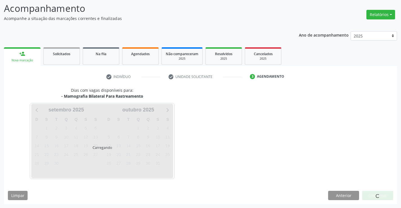
scroll to position [37, 0]
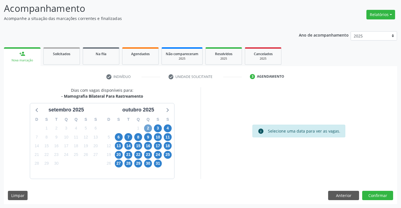
click at [147, 127] on span "2" at bounding box center [148, 128] width 8 height 8
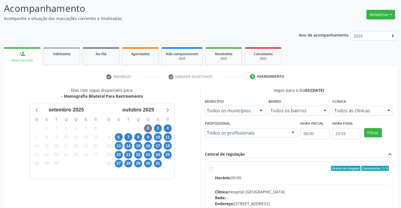
click at [215, 168] on label "Ordem de chegada Consumidos: 3 / 6 Horário: 09:00 Clínica: Hospital Sao Francis…" at bounding box center [302, 209] width 174 height 86
click at [211, 168] on input "Ordem de chegada Consumidos: 3 / 6 Horário: 09:00 Clínica: Hospital Sao Francis…" at bounding box center [211, 168] width 4 height 5
radio input "true"
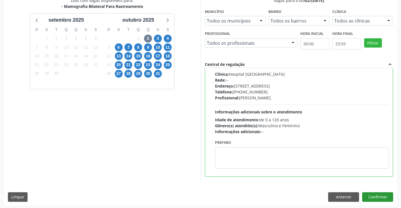
scroll to position [128, 0]
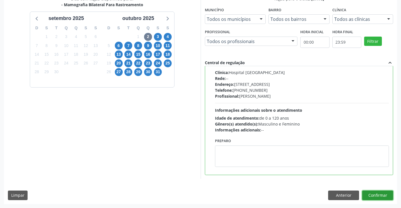
click at [366, 194] on button "Confirmar" at bounding box center [377, 195] width 31 height 10
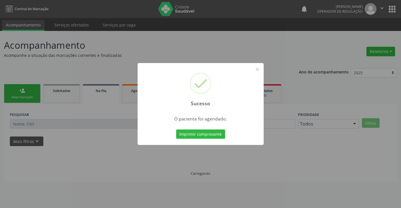
scroll to position [0, 0]
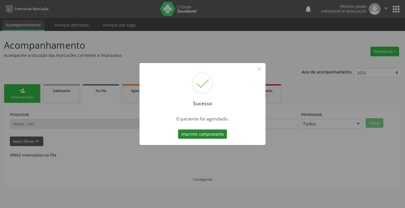
click at [220, 132] on button "Imprimir comprovante" at bounding box center [202, 134] width 49 height 10
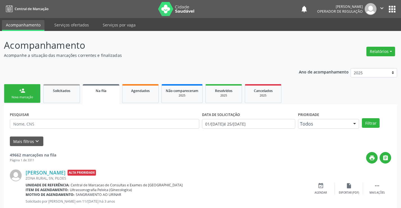
click at [31, 95] on div "Nova marcação" at bounding box center [22, 97] width 28 height 4
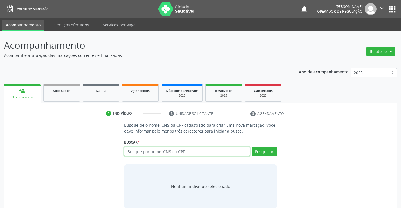
click at [158, 150] on input "text" at bounding box center [186, 152] width 125 height 10
type input "706005892248740"
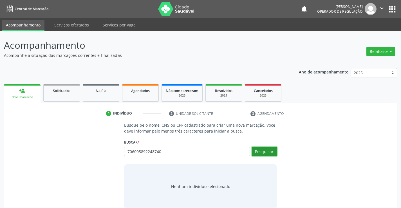
click at [268, 151] on button "Pesquisar" at bounding box center [264, 152] width 25 height 10
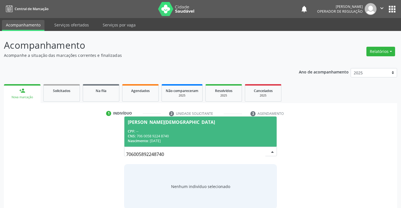
click at [249, 123] on div "Fatima Maria de Jesus" at bounding box center [200, 122] width 145 height 5
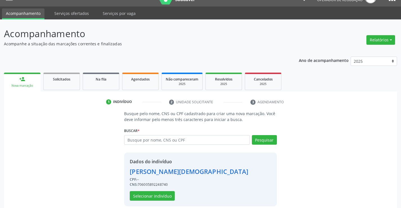
scroll to position [18, 0]
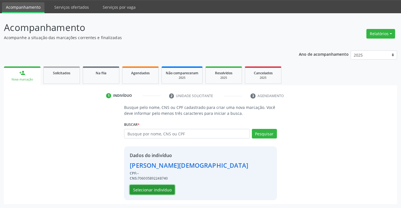
click at [154, 188] on button "Selecionar indivíduo" at bounding box center [152, 190] width 45 height 10
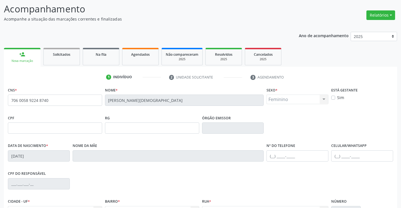
scroll to position [46, 0]
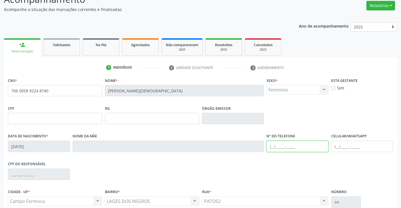
click at [273, 147] on input "text" at bounding box center [297, 146] width 62 height 11
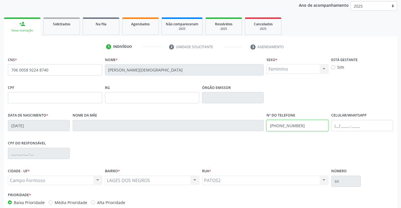
scroll to position [97, 0]
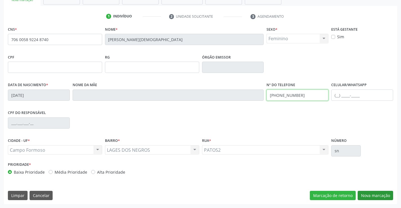
type input "(74) 98837-2064"
click at [374, 194] on button "Nova marcação" at bounding box center [375, 196] width 35 height 10
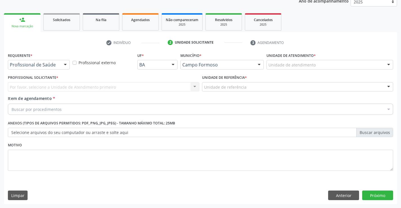
scroll to position [71, 0]
click at [62, 65] on div at bounding box center [65, 65] width 8 height 10
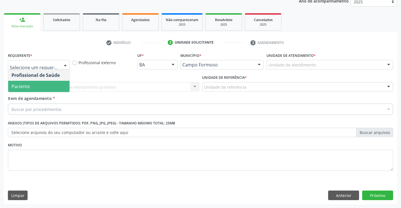
click at [54, 88] on span "Paciente" at bounding box center [38, 86] width 61 height 11
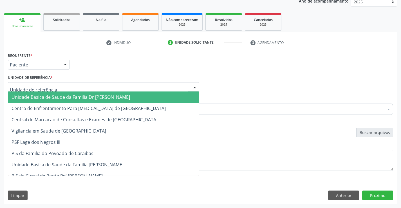
click at [65, 88] on div at bounding box center [103, 87] width 191 height 10
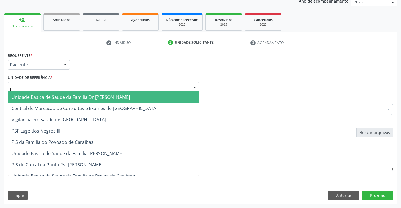
type input "LA"
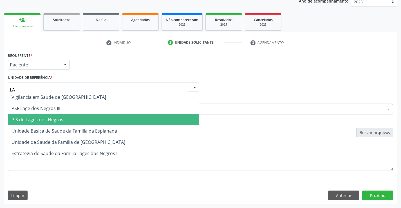
click at [68, 118] on span "P S de Lages dos Negros" at bounding box center [103, 119] width 191 height 11
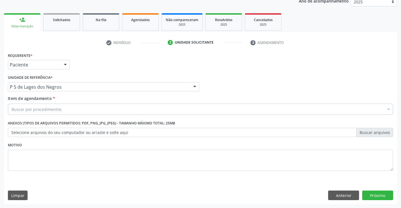
click at [77, 112] on div "Buscar por procedimentos" at bounding box center [200, 109] width 385 height 11
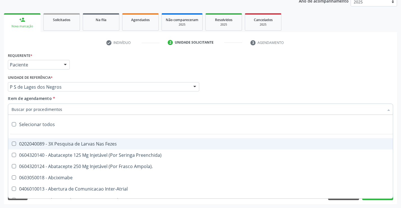
click at [77, 112] on input "Item de agendamento *" at bounding box center [198, 109] width 372 height 11
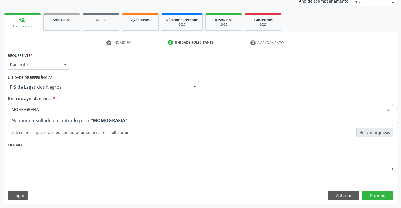
click at [71, 114] on input "MOMOGRAFIA" at bounding box center [198, 109] width 372 height 11
type input "M"
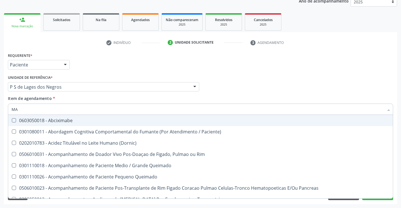
type input "MAMOGRAFIA"
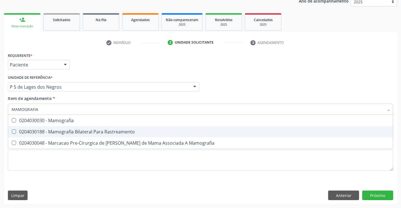
click at [73, 133] on div "0204030188 - Mamografia Bilateral Para Rastreamento" at bounding box center [201, 131] width 378 height 5
checkbox Rastreamento "true"
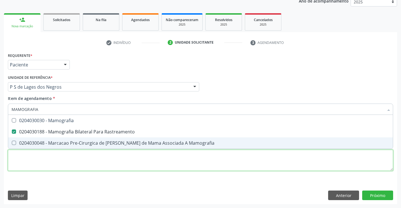
click at [134, 162] on div "Requerente * Paciente Profissional de Saúde Paciente Nenhum resultado encontrad…" at bounding box center [200, 114] width 385 height 127
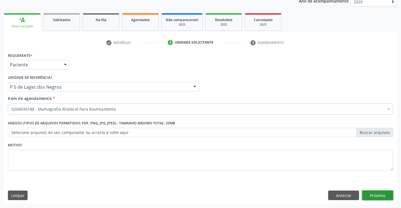
click at [371, 193] on button "Próximo" at bounding box center [377, 195] width 31 height 10
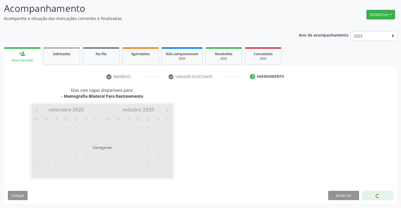
scroll to position [37, 0]
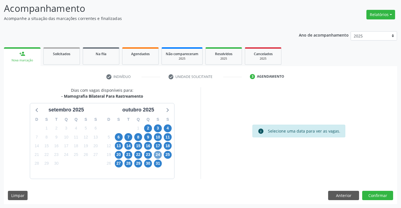
click at [157, 154] on span "24" at bounding box center [158, 155] width 8 height 8
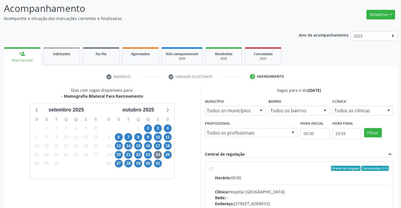
click at [215, 169] on label "Ordem de chegada Consumidos: 0 / 6 Horário: 09:00 Clínica: Hospital Sao Francis…" at bounding box center [302, 209] width 174 height 86
click at [210, 169] on input "Ordem de chegada Consumidos: 0 / 6 Horário: 09:00 Clínica: Hospital Sao Francis…" at bounding box center [211, 168] width 4 height 5
radio input "true"
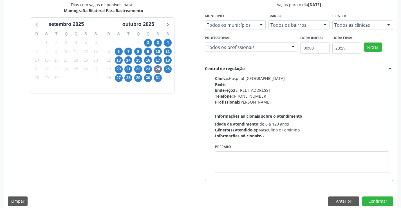
scroll to position [128, 0]
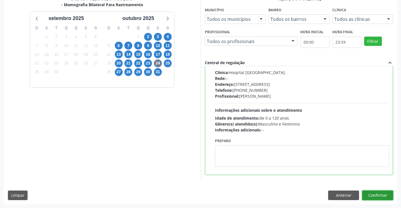
click at [382, 194] on button "Confirmar" at bounding box center [377, 195] width 31 height 10
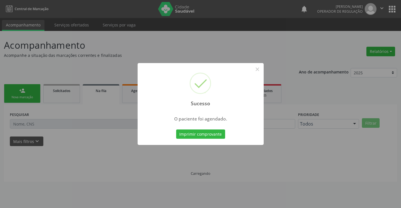
scroll to position [0, 0]
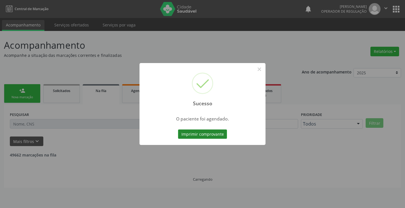
click at [218, 134] on button "Imprimir comprovante" at bounding box center [202, 134] width 49 height 10
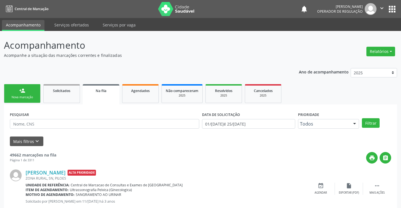
click at [26, 93] on link "person_add Nova marcação" at bounding box center [22, 93] width 37 height 19
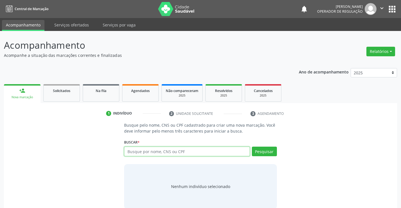
click at [149, 151] on input "text" at bounding box center [186, 152] width 125 height 10
type input "702408031488921"
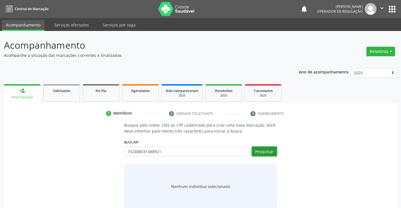
click at [270, 153] on button "Pesquisar" at bounding box center [264, 152] width 25 height 10
type input "702408031488921"
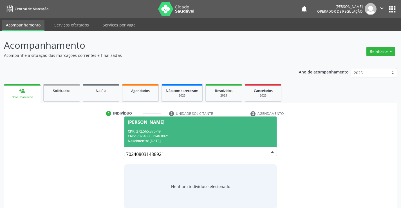
click at [210, 127] on span "Alverindo Andre CPF: 272.565.375-49 CNS: 702 4080 3148 8921 Nascimento: 02/01/1…" at bounding box center [200, 131] width 152 height 30
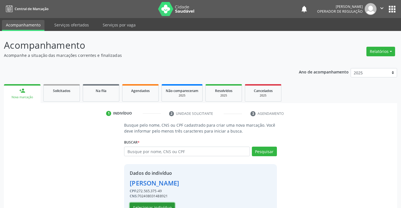
click at [165, 206] on button "Selecionar indivíduo" at bounding box center [152, 208] width 45 height 10
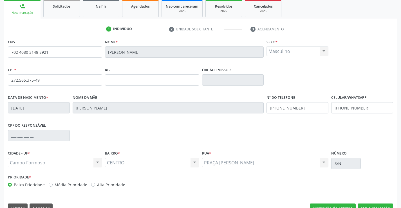
scroll to position [97, 0]
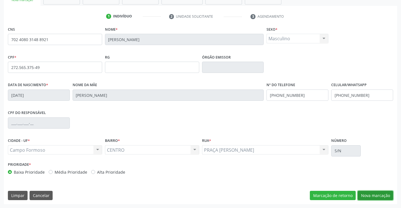
click at [370, 195] on button "Nova marcação" at bounding box center [375, 196] width 35 height 10
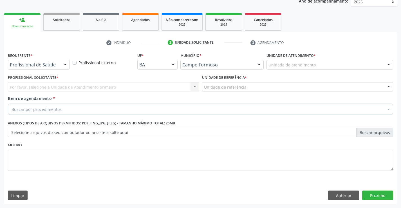
scroll to position [71, 0]
click at [63, 61] on div at bounding box center [65, 65] width 8 height 10
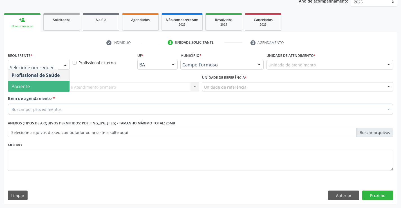
click at [50, 87] on span "Paciente" at bounding box center [38, 86] width 61 height 11
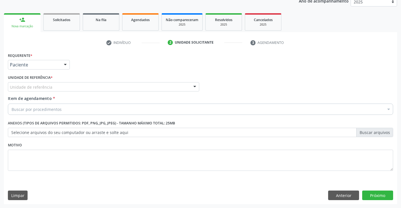
click at [64, 90] on div "Unidade de referência" at bounding box center [103, 87] width 191 height 10
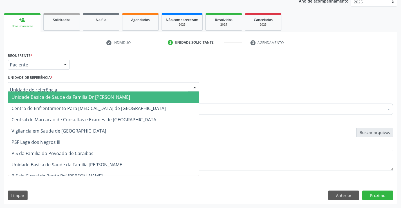
click at [77, 97] on span "Unidade Basica de Saude da Familia Dr Paulo Sudre" at bounding box center [71, 97] width 118 height 6
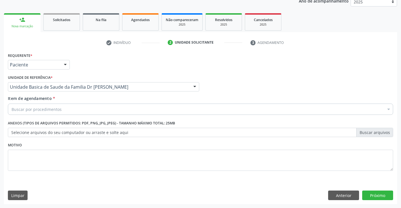
click at [66, 109] on div "Buscar por procedimentos" at bounding box center [200, 109] width 385 height 11
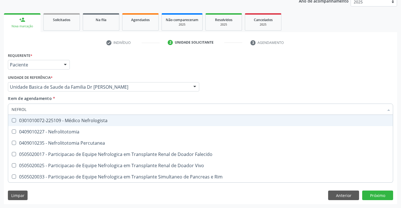
type input "NEFROLO"
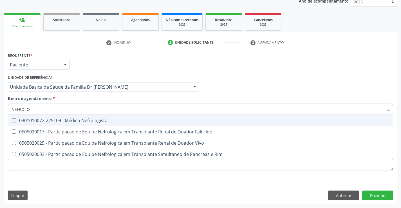
click at [88, 120] on div "0301010072-225109 - Médico Nefrologista" at bounding box center [201, 120] width 378 height 5
checkbox Nefrologista "true"
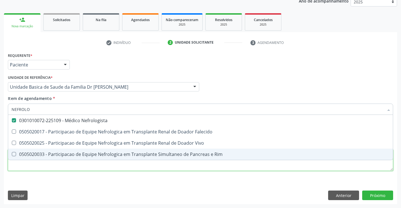
click at [79, 167] on div "Requerente * Paciente Profissional de Saúde Paciente Nenhum resultado encontrad…" at bounding box center [200, 114] width 385 height 127
checkbox Falecido "true"
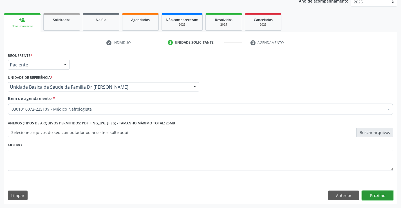
click at [374, 194] on button "Próximo" at bounding box center [377, 195] width 31 height 10
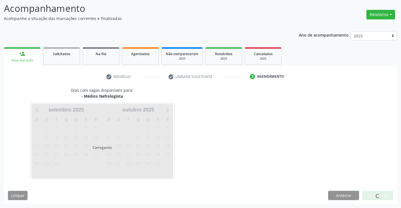
scroll to position [37, 0]
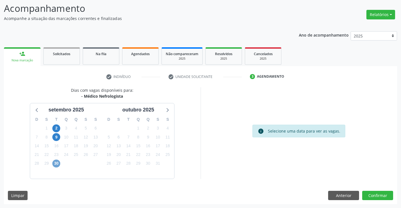
click at [58, 164] on span "30" at bounding box center [56, 164] width 8 height 8
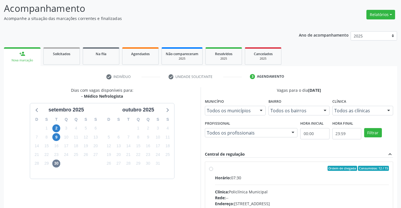
click at [215, 169] on label "Ordem de chegada Consumidos: 12 / 15 Horário: 07:30 Clínica: Policlínica Munici…" at bounding box center [302, 209] width 174 height 86
click at [213, 169] on input "Ordem de chegada Consumidos: 12 / 15 Horário: 07:30 Clínica: Policlínica Munici…" at bounding box center [211, 168] width 4 height 5
radio input "true"
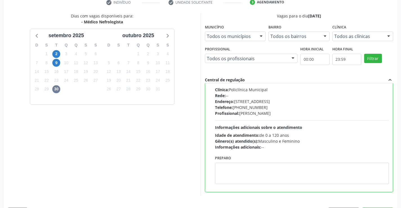
scroll to position [128, 0]
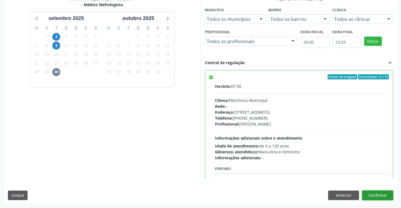
scroll to position [28, 0]
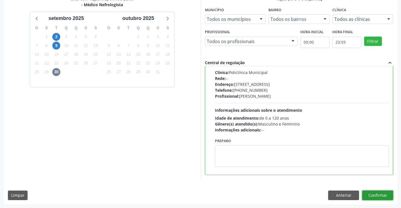
click at [368, 195] on button "Confirmar" at bounding box center [377, 195] width 31 height 10
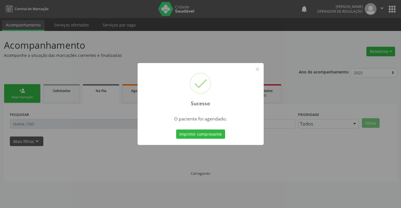
scroll to position [0, 0]
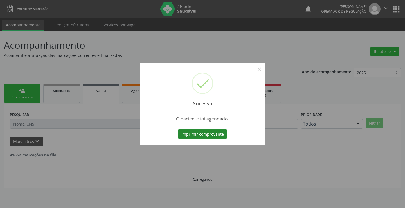
click at [219, 138] on button "Imprimir comprovante" at bounding box center [202, 134] width 49 height 10
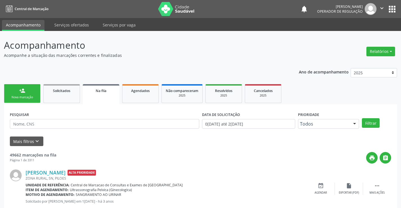
click at [33, 94] on link "person_add Nova marcação" at bounding box center [22, 93] width 37 height 19
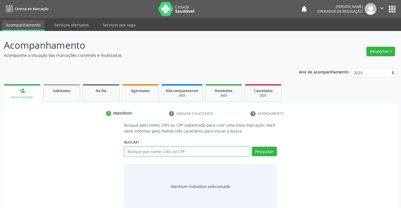
click at [159, 152] on input "text" at bounding box center [186, 152] width 125 height 10
type input "00584357516"
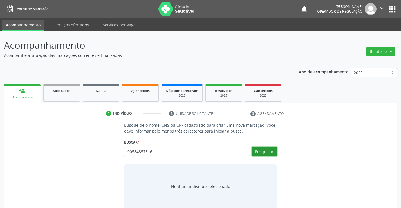
click at [268, 149] on button "Pesquisar" at bounding box center [264, 152] width 25 height 10
type input "00584357516"
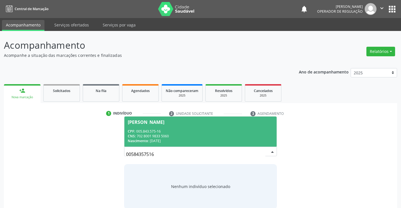
click at [229, 129] on div "CPF: 005.843.575-16" at bounding box center [200, 131] width 145 height 5
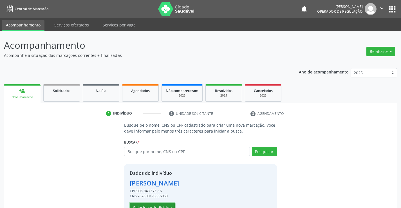
click at [163, 205] on button "Selecionar indivíduo" at bounding box center [152, 208] width 45 height 10
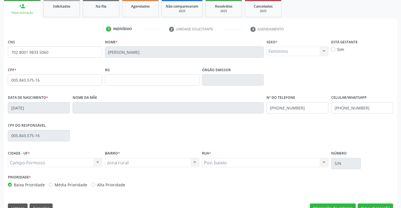
scroll to position [97, 0]
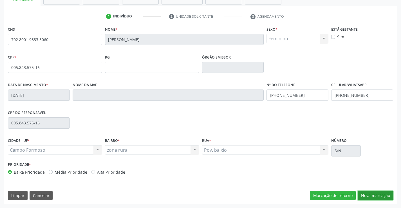
click at [377, 195] on button "Nova marcação" at bounding box center [375, 196] width 35 height 10
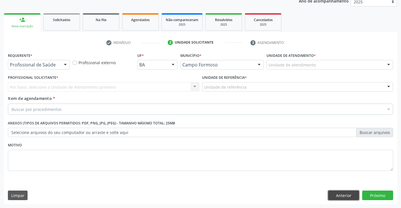
click at [335, 194] on button "Anterior" at bounding box center [343, 195] width 31 height 10
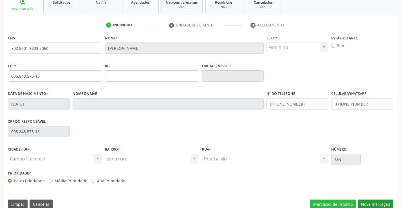
scroll to position [97, 0]
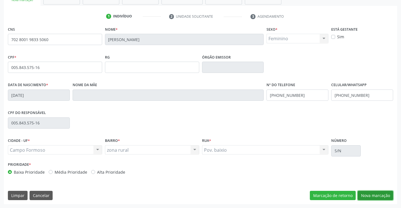
click at [378, 194] on button "Nova marcação" at bounding box center [375, 196] width 35 height 10
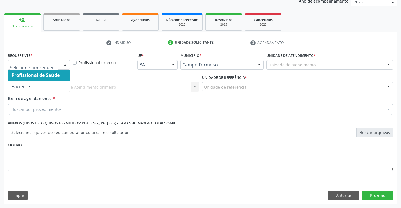
drag, startPoint x: 66, startPoint y: 64, endPoint x: 46, endPoint y: 83, distance: 28.5
click at [66, 64] on div at bounding box center [65, 65] width 8 height 10
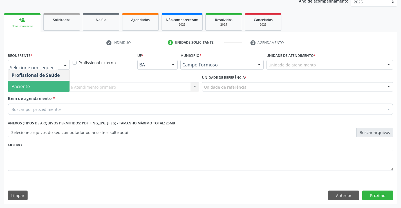
click at [44, 88] on span "Paciente" at bounding box center [38, 86] width 61 height 11
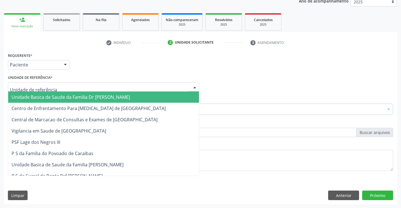
click at [66, 87] on div at bounding box center [103, 87] width 191 height 10
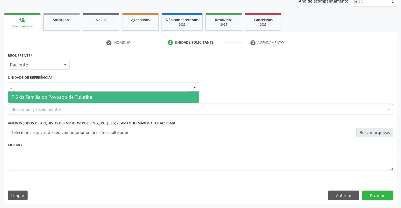
type input "TUI"
drag, startPoint x: 75, startPoint y: 95, endPoint x: 75, endPoint y: 99, distance: 3.8
click at [75, 96] on span "P S da Familia do Povoado de Tuiutiba" at bounding box center [52, 97] width 81 height 6
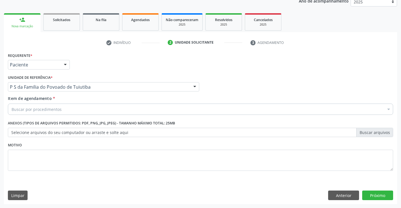
click at [73, 110] on div "Buscar por procedimentos" at bounding box center [200, 109] width 385 height 11
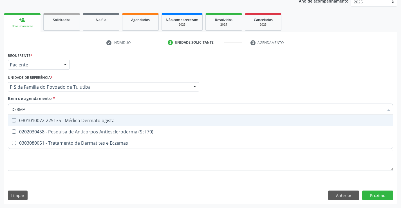
type input "DERMAT"
click at [85, 122] on div "0301010072-225135 - Médico Dermatologista" at bounding box center [201, 120] width 378 height 5
checkbox Dermatologista "true"
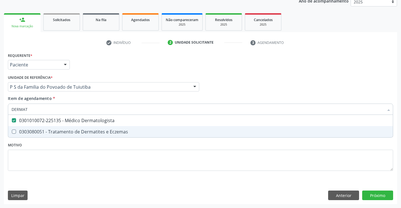
click at [89, 145] on div "Requerente * Paciente Profissional de Saúde Paciente Nenhum resultado encontrad…" at bounding box center [200, 114] width 385 height 127
checkbox Eczemas "true"
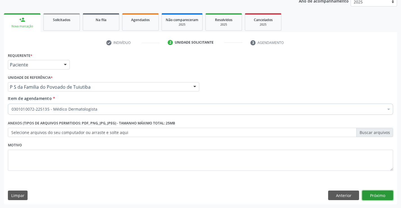
click at [373, 191] on button "Próximo" at bounding box center [377, 195] width 31 height 10
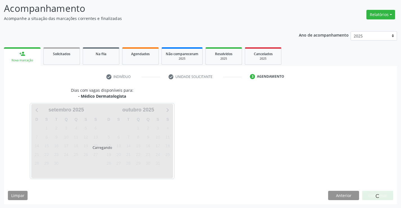
scroll to position [53, 0]
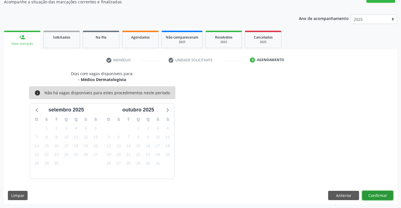
click at [372, 196] on button "Confirmar" at bounding box center [377, 196] width 31 height 10
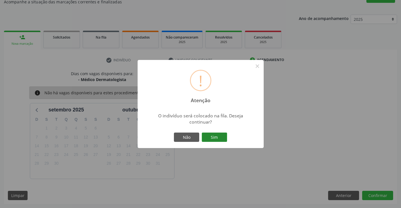
click at [217, 140] on button "Sim" at bounding box center [214, 138] width 25 height 10
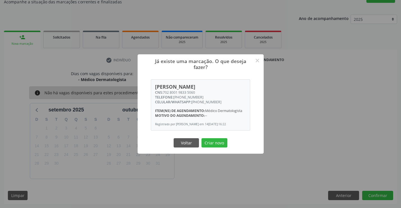
click at [217, 140] on button "Criar novo" at bounding box center [214, 143] width 26 height 10
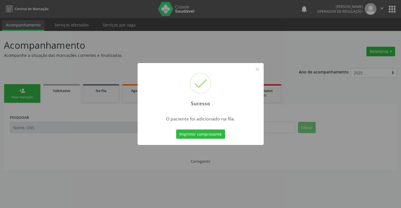
scroll to position [0, 0]
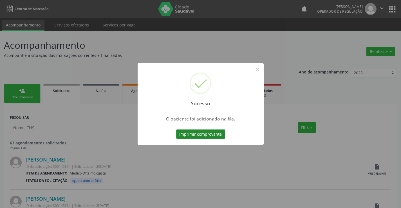
click at [217, 132] on button "Imprimir comprovante" at bounding box center [200, 134] width 49 height 10
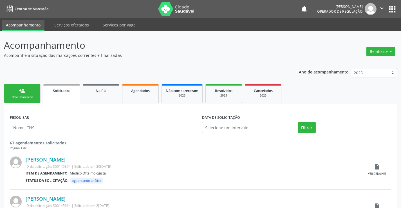
click at [33, 93] on link "person_add Nova marcação" at bounding box center [22, 93] width 37 height 19
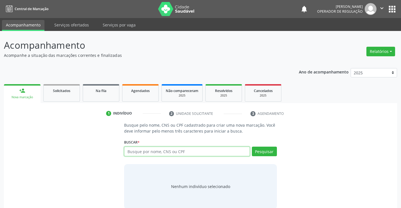
click at [152, 152] on input "text" at bounding box center [186, 152] width 125 height 10
type input "708402219256363"
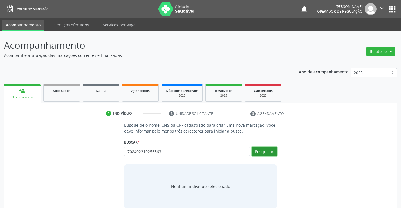
click at [264, 150] on button "Pesquisar" at bounding box center [264, 152] width 25 height 10
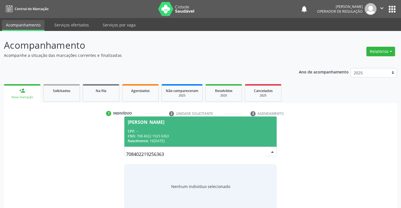
click at [231, 133] on div "CPF: --" at bounding box center [200, 131] width 145 height 5
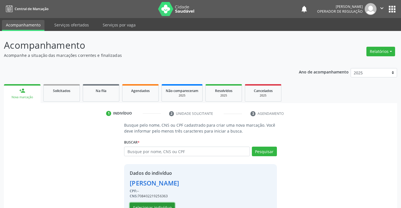
click at [167, 205] on button "Selecionar indivíduo" at bounding box center [152, 208] width 45 height 10
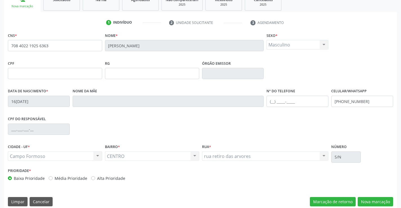
scroll to position [97, 0]
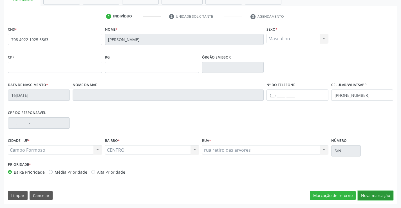
click at [372, 194] on button "Nova marcação" at bounding box center [375, 196] width 35 height 10
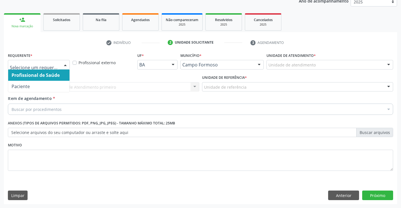
drag, startPoint x: 65, startPoint y: 62, endPoint x: 60, endPoint y: 77, distance: 15.7
click at [65, 63] on div at bounding box center [65, 65] width 8 height 10
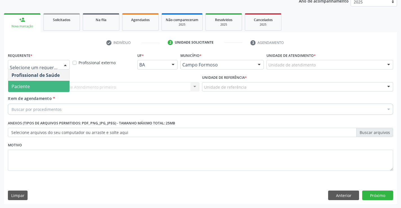
click at [51, 86] on span "Paciente" at bounding box center [38, 86] width 61 height 11
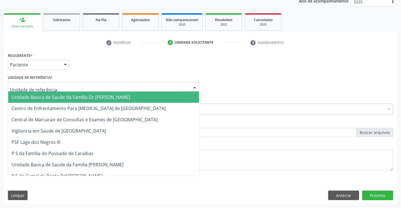
click at [74, 87] on div at bounding box center [103, 87] width 191 height 10
click at [72, 97] on span "Unidade Basica de Saude da Familia Dr Paulo Sudre" at bounding box center [71, 97] width 118 height 6
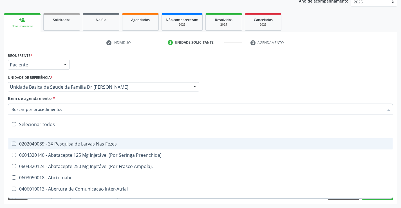
click at [71, 110] on div at bounding box center [200, 109] width 385 height 11
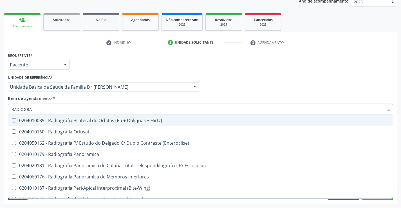
type input "RADIOGRAF"
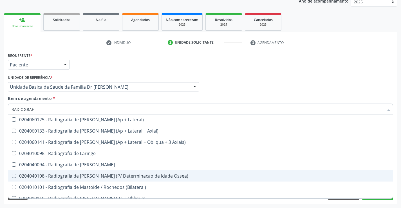
scroll to position [490, 0]
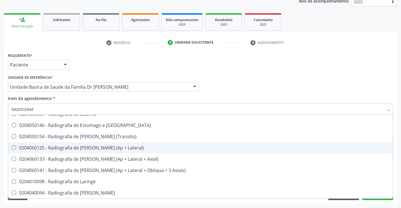
click at [88, 147] on div "0204060125 - Radiografia de Joelho (Ap + Lateral)" at bounding box center [201, 147] width 378 height 5
checkbox Lateral\) "true"
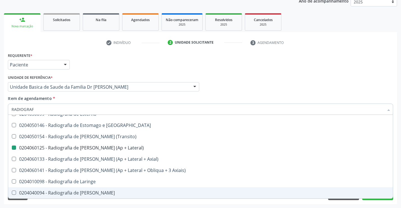
click at [131, 203] on div "Requerente * Paciente Profissional de Saúde Paciente Nenhum resultado encontrad…" at bounding box center [200, 127] width 393 height 153
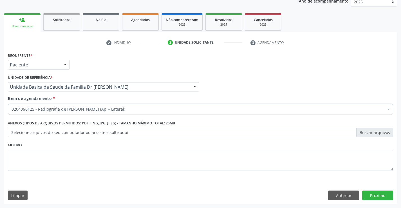
scroll to position [0, 0]
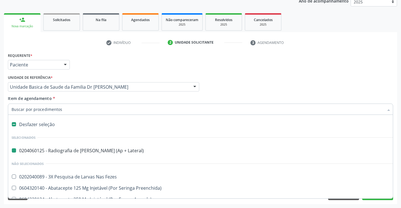
type input "U"
checkbox Lateral\) "false"
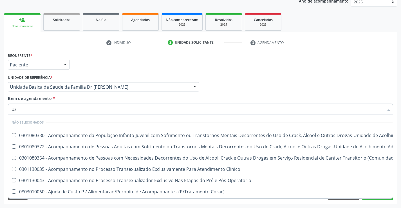
type input "USG"
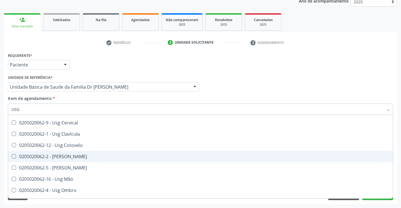
scroll to position [56, 0]
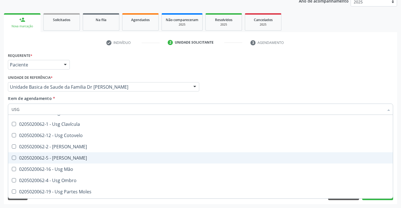
click at [70, 156] on div "0205020062-5 - Usg Joelho" at bounding box center [201, 158] width 378 height 5
checkbox Joelho "true"
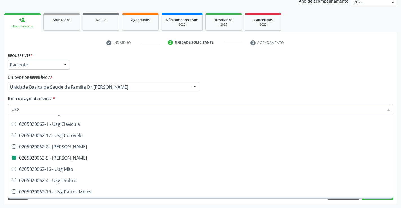
click at [102, 204] on div "Requerente * Paciente Profissional de Saúde Paciente Nenhum resultado encontrad…" at bounding box center [200, 127] width 393 height 153
checkbox Axila "true"
checkbox Joelho "false"
checkbox Braço "true"
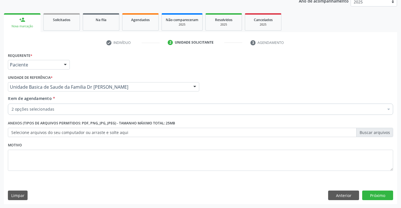
scroll to position [0, 0]
click at [376, 194] on button "Próximo" at bounding box center [377, 195] width 31 height 10
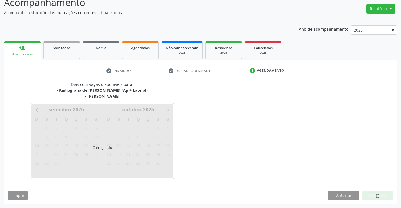
scroll to position [59, 0]
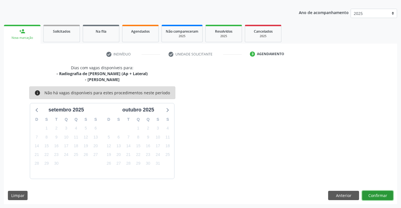
click at [376, 194] on button "Confirmar" at bounding box center [377, 196] width 31 height 10
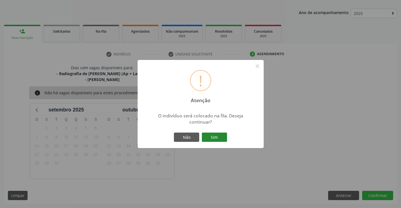
click at [217, 137] on button "Sim" at bounding box center [214, 138] width 25 height 10
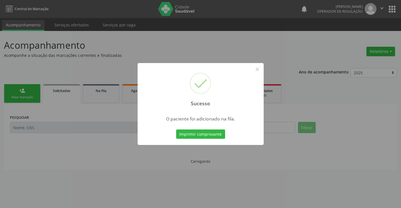
scroll to position [0, 0]
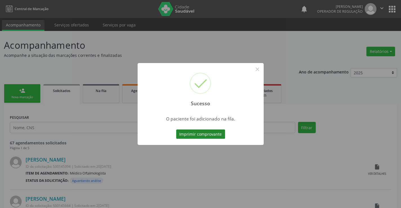
click at [217, 135] on button "Imprimir comprovante" at bounding box center [200, 134] width 49 height 10
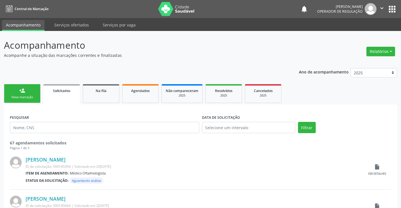
click at [32, 95] on link "person_add Nova marcação" at bounding box center [22, 93] width 37 height 19
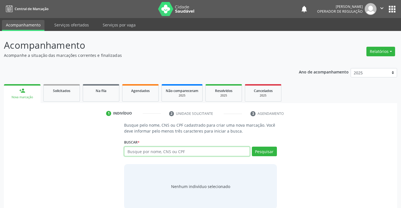
click at [162, 149] on input "text" at bounding box center [186, 152] width 125 height 10
type input "702509309745734"
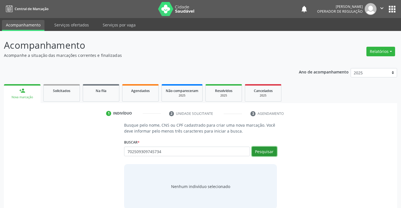
click at [259, 151] on button "Pesquisar" at bounding box center [264, 152] width 25 height 10
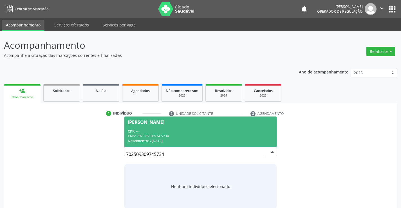
click at [191, 129] on div "CPF: --" at bounding box center [200, 131] width 145 height 5
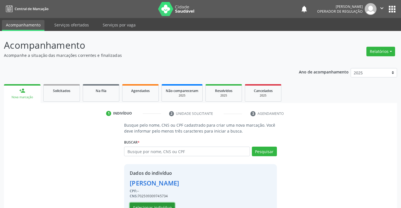
click at [167, 203] on button "Selecionar indivíduo" at bounding box center [152, 208] width 45 height 10
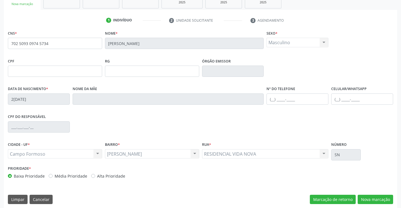
scroll to position [97, 0]
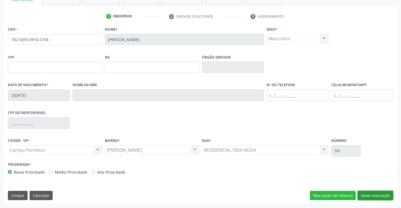
click at [373, 194] on button "Nova marcação" at bounding box center [375, 196] width 35 height 10
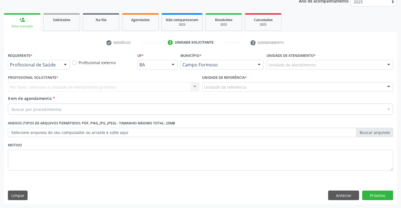
scroll to position [71, 0]
click at [66, 64] on div at bounding box center [65, 65] width 8 height 10
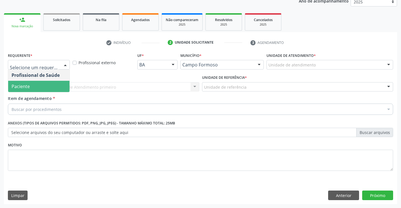
click at [48, 88] on span "Paciente" at bounding box center [38, 86] width 61 height 11
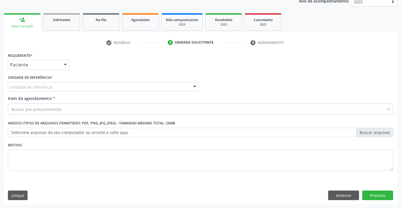
click at [66, 89] on div "Unidade de referência" at bounding box center [103, 87] width 191 height 10
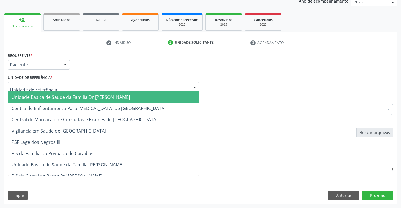
click at [75, 97] on span "Unidade Basica de Saude da Familia Dr Paulo Sudre" at bounding box center [71, 97] width 118 height 6
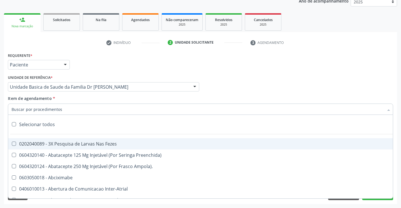
click at [79, 111] on div at bounding box center [200, 109] width 385 height 11
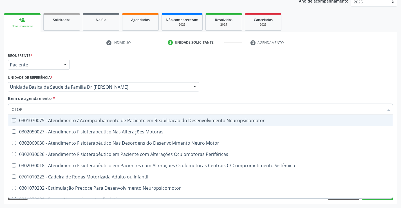
type input "OTORR"
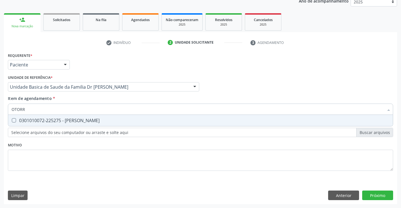
click at [91, 118] on div "0301010072-225275 - Médico Otorrinolaringologista" at bounding box center [201, 120] width 378 height 5
checkbox Otorrinolaringologista "true"
click at [92, 143] on div "Requerente * Paciente Profissional de Saúde Paciente Nenhum resultado encontrad…" at bounding box center [200, 114] width 385 height 127
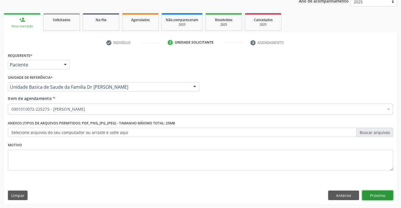
click at [375, 192] on button "Próximo" at bounding box center [377, 195] width 31 height 10
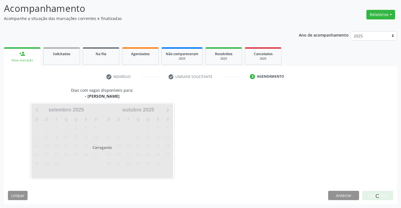
scroll to position [37, 0]
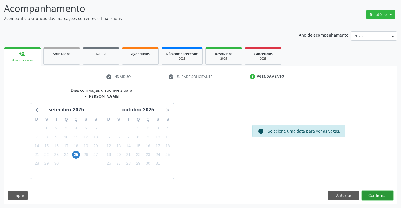
click at [372, 194] on button "Confirmar" at bounding box center [377, 196] width 31 height 10
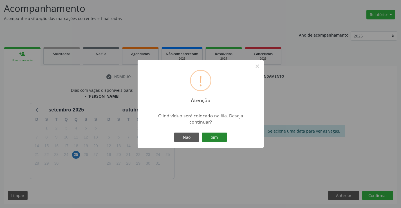
click at [219, 137] on button "Sim" at bounding box center [214, 138] width 25 height 10
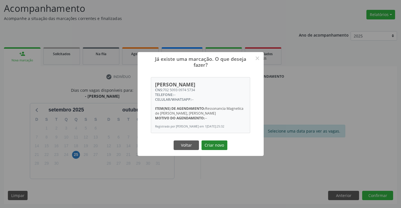
click at [218, 143] on button "Criar novo" at bounding box center [214, 145] width 26 height 10
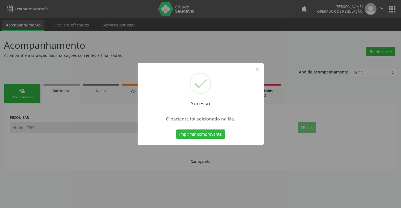
scroll to position [0, 0]
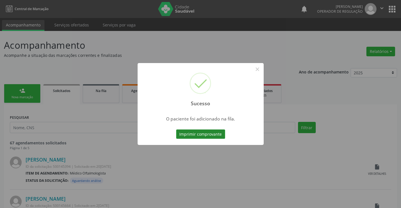
click at [217, 136] on button "Imprimir comprovante" at bounding box center [200, 134] width 49 height 10
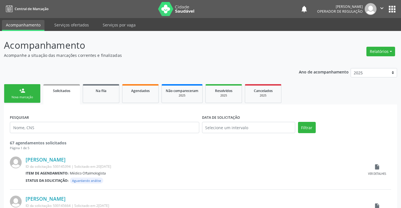
click at [31, 97] on div "Nova marcação" at bounding box center [22, 97] width 28 height 4
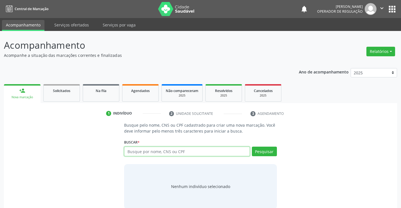
click at [155, 152] on input "text" at bounding box center [186, 152] width 125 height 10
type input "708505384697674"
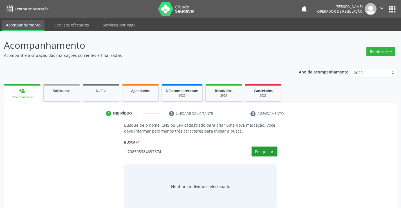
click at [262, 151] on button "Pesquisar" at bounding box center [264, 152] width 25 height 10
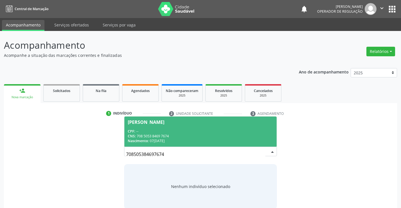
click at [239, 134] on div "CNS: 708 5053 8469 7674" at bounding box center [200, 136] width 145 height 5
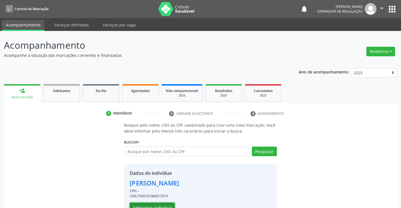
click at [164, 204] on button "Selecionar indivíduo" at bounding box center [152, 208] width 45 height 10
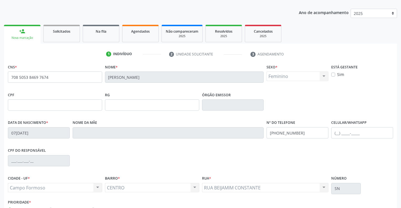
scroll to position [84, 0]
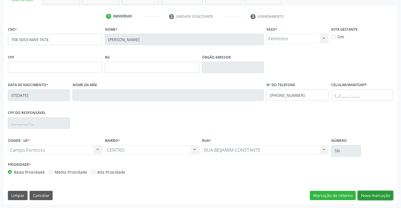
click at [380, 197] on button "Nova marcação" at bounding box center [375, 196] width 35 height 10
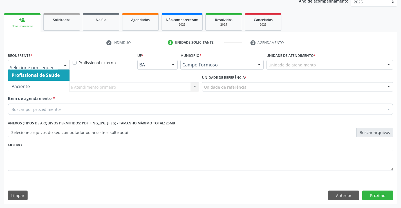
click at [67, 64] on div at bounding box center [65, 65] width 8 height 10
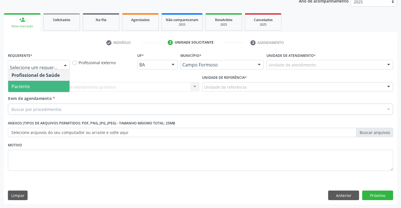
click at [37, 86] on span "Paciente" at bounding box center [38, 86] width 61 height 11
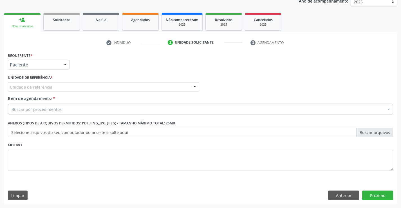
click at [55, 85] on div "Unidade de referência" at bounding box center [103, 87] width 191 height 10
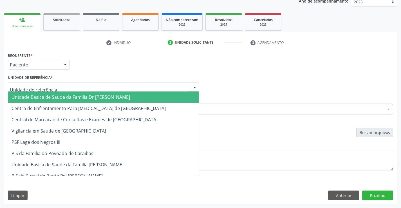
click at [67, 98] on span "Unidade Basica de Saude da Familia Dr Paulo Sudre" at bounding box center [71, 97] width 118 height 6
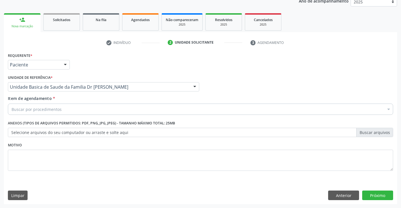
drag, startPoint x: 64, startPoint y: 112, endPoint x: 62, endPoint y: 117, distance: 5.1
click at [64, 112] on div "Buscar por procedimentos" at bounding box center [200, 109] width 385 height 11
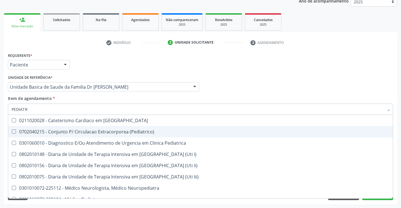
type input "PEDIATRA"
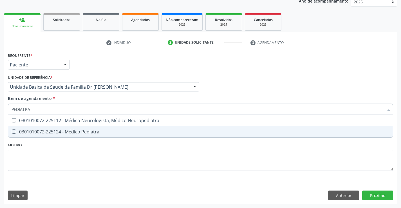
click at [71, 132] on div "0301010072-225124 - Médico Pediatra" at bounding box center [201, 131] width 378 height 5
checkbox Pediatra "true"
click at [70, 143] on div "Requerente * Paciente Profissional de Saúde Paciente Nenhum resultado encontrad…" at bounding box center [200, 114] width 385 height 127
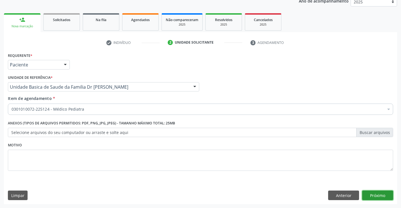
click at [378, 194] on button "Próximo" at bounding box center [377, 195] width 31 height 10
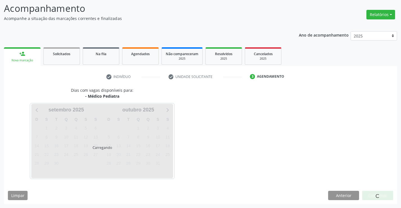
scroll to position [37, 0]
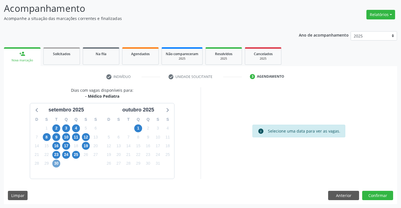
click at [55, 164] on span "30" at bounding box center [56, 164] width 8 height 8
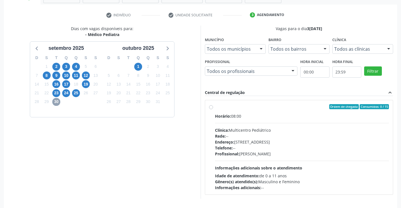
scroll to position [118, 0]
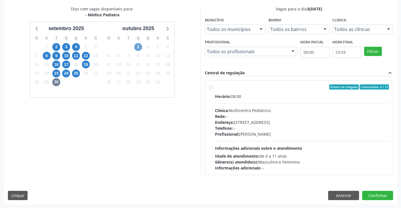
click at [138, 45] on span "1" at bounding box center [138, 47] width 8 height 8
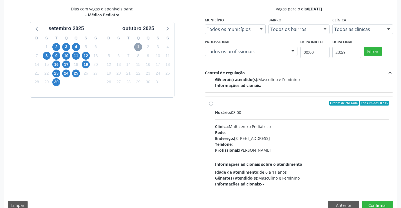
scroll to position [84, 0]
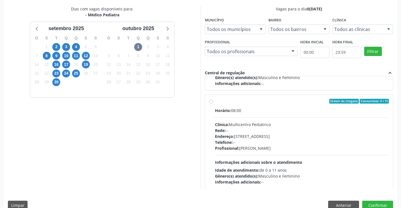
click at [215, 101] on label "Ordem de chegada Consumidos: 0 / 15 Horário: 08:00 Clínica: Multicentro Pediátr…" at bounding box center [302, 142] width 174 height 86
click at [211, 101] on input "Ordem de chegada Consumidos: 0 / 15 Horário: 08:00 Clínica: Multicentro Pediátr…" at bounding box center [211, 101] width 4 height 5
radio input "true"
click at [378, 203] on button "Confirmar" at bounding box center [377, 206] width 31 height 10
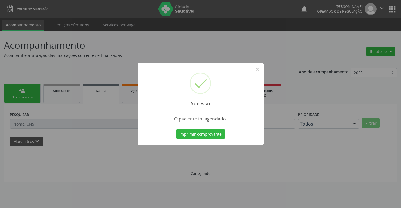
scroll to position [0, 0]
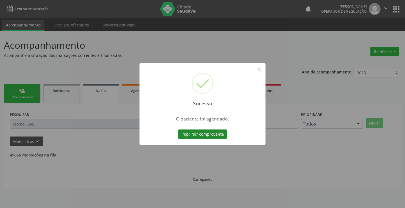
click at [219, 135] on button "Imprimir comprovante" at bounding box center [202, 134] width 49 height 10
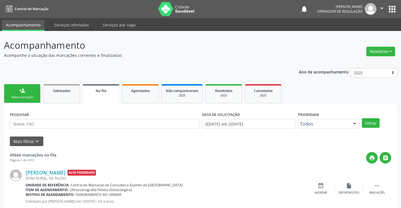
click at [37, 97] on link "person_add Nova marcação" at bounding box center [22, 93] width 37 height 19
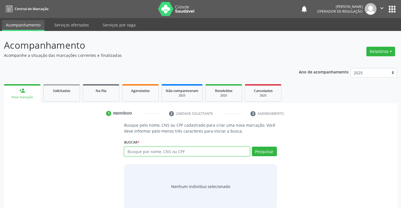
click at [154, 153] on input "text" at bounding box center [186, 152] width 125 height 10
type input "702604770857743"
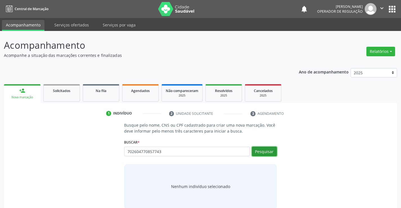
click at [264, 148] on button "Pesquisar" at bounding box center [264, 152] width 25 height 10
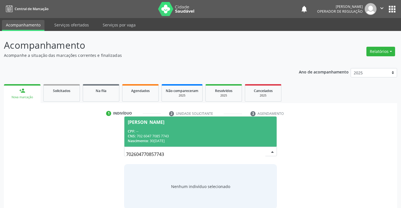
click at [230, 130] on div "CPF: --" at bounding box center [200, 131] width 145 height 5
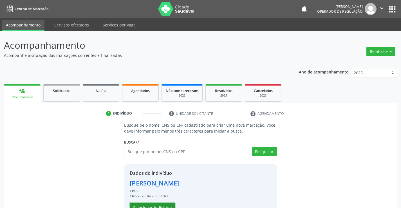
click at [165, 204] on button "Selecionar indivíduo" at bounding box center [152, 208] width 45 height 10
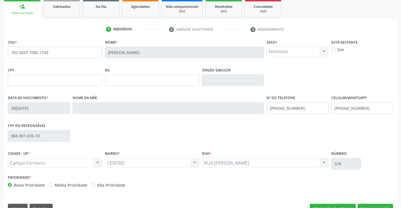
scroll to position [84, 0]
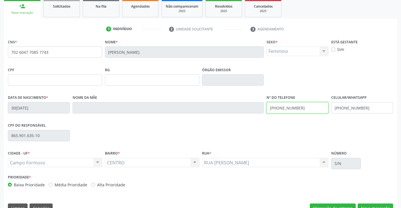
click at [302, 108] on input "(74) 99940-7794" at bounding box center [297, 107] width 62 height 11
type input "(74) 99981-6503"
click at [363, 108] on input "(74) 99940-7794" at bounding box center [362, 107] width 62 height 11
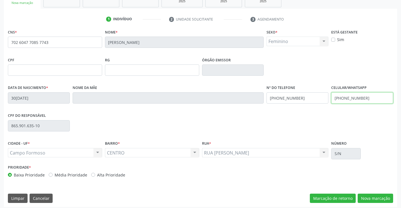
scroll to position [97, 0]
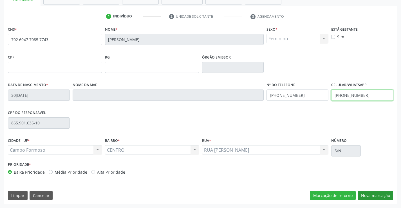
type input "(74) 99981-6503"
click at [378, 196] on button "Nova marcação" at bounding box center [375, 196] width 35 height 10
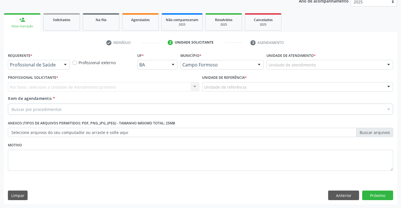
click at [64, 64] on div at bounding box center [65, 65] width 8 height 10
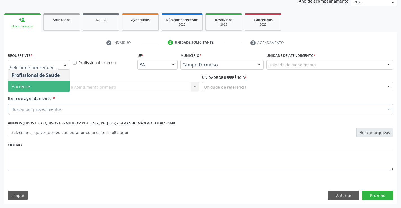
click at [36, 82] on span "Paciente" at bounding box center [38, 86] width 61 height 11
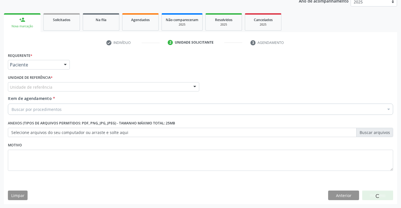
click at [66, 89] on div "Unidade de referência" at bounding box center [103, 87] width 191 height 10
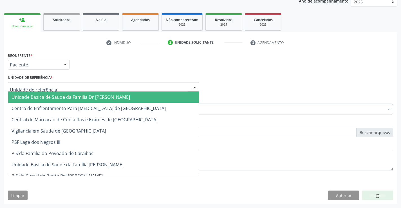
click at [66, 99] on span "Unidade Basica de Saude da Familia Dr Paulo Sudre" at bounding box center [71, 97] width 118 height 6
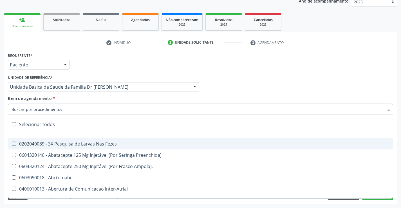
click at [70, 109] on div at bounding box center [200, 109] width 385 height 11
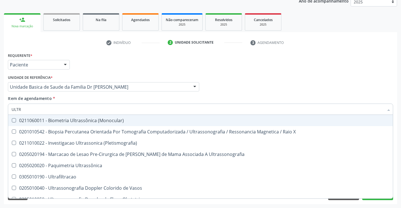
type input "ULTRA"
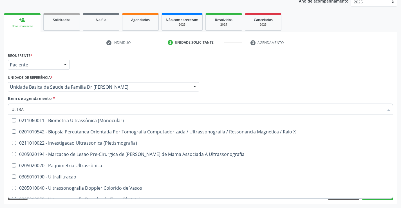
scroll to position [84, 0]
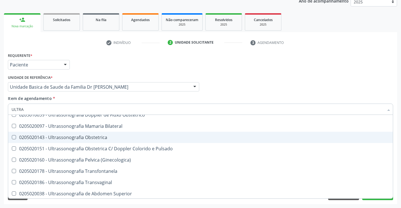
drag, startPoint x: 91, startPoint y: 138, endPoint x: 85, endPoint y: 160, distance: 23.4
click at [91, 138] on div "0205020143 - Ultrassonografia Obstetrica" at bounding box center [201, 137] width 378 height 5
checkbox Obstetrica "true"
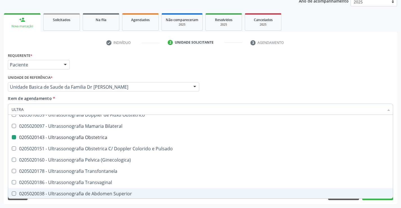
click at [96, 203] on div "Requerente * Paciente Profissional de Saúde Paciente Nenhum resultado encontrad…" at bounding box center [200, 127] width 393 height 153
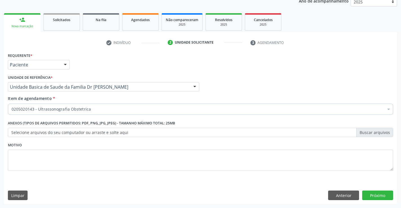
checkbox Obstetrica "true"
checkbox Adolescente\) "false"
click at [373, 195] on button "Próximo" at bounding box center [377, 195] width 31 height 10
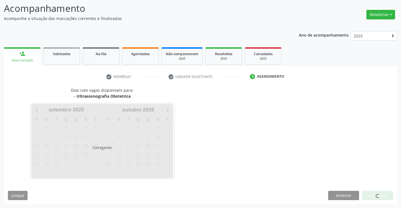
scroll to position [37, 0]
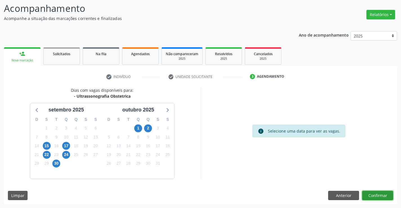
click at [378, 196] on button "Confirmar" at bounding box center [377, 196] width 31 height 10
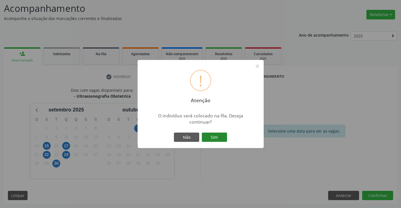
click at [221, 137] on button "Sim" at bounding box center [214, 138] width 25 height 10
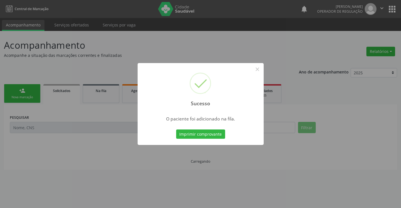
scroll to position [0, 0]
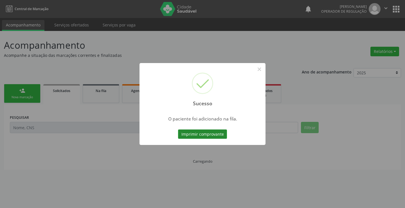
click at [221, 134] on button "Imprimir comprovante" at bounding box center [202, 134] width 49 height 10
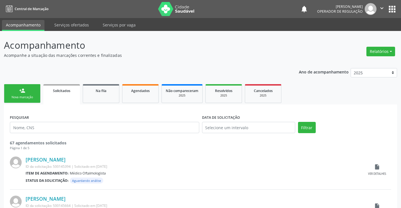
click at [382, 8] on icon "" at bounding box center [382, 8] width 6 height 6
click at [356, 35] on link "Sair" at bounding box center [367, 34] width 39 height 8
